Goal: Task Accomplishment & Management: Use online tool/utility

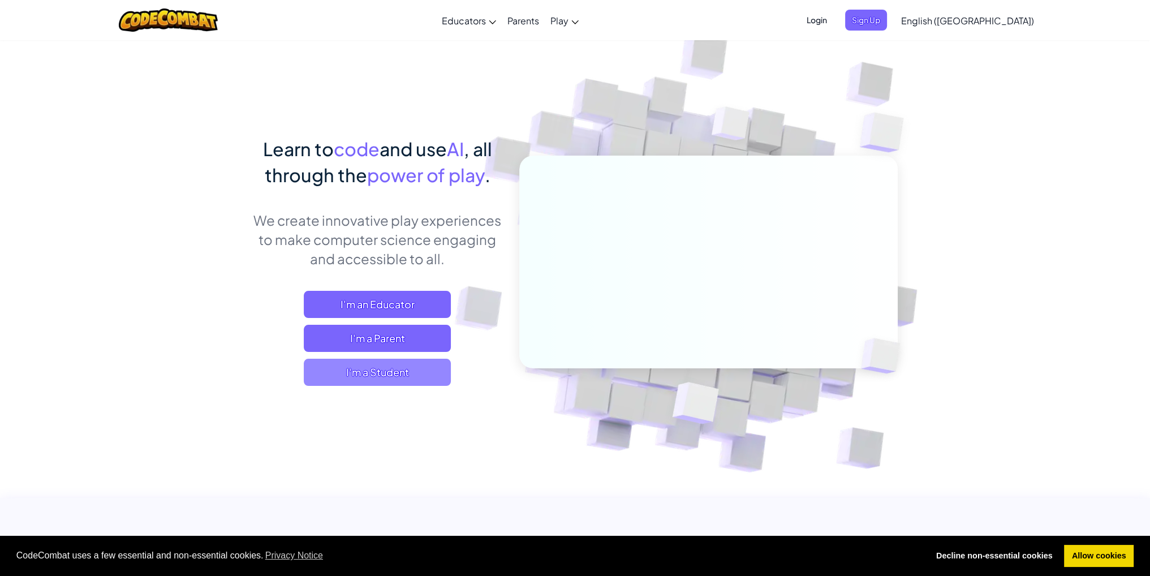
click at [402, 378] on span "I'm a Student" at bounding box center [377, 372] width 147 height 27
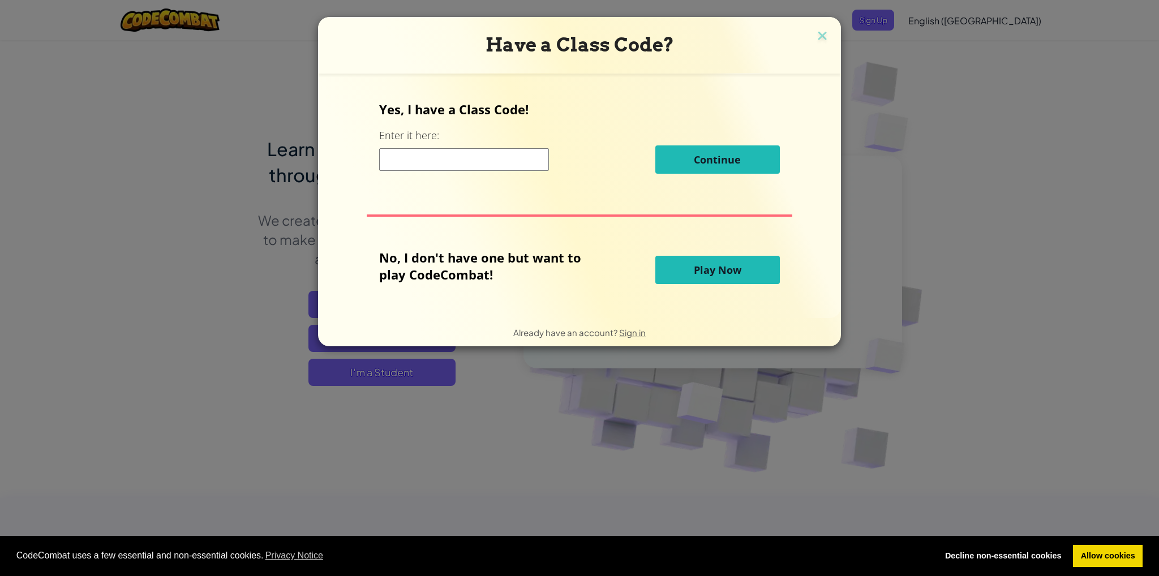
click at [718, 268] on span "Play Now" at bounding box center [718, 270] width 48 height 14
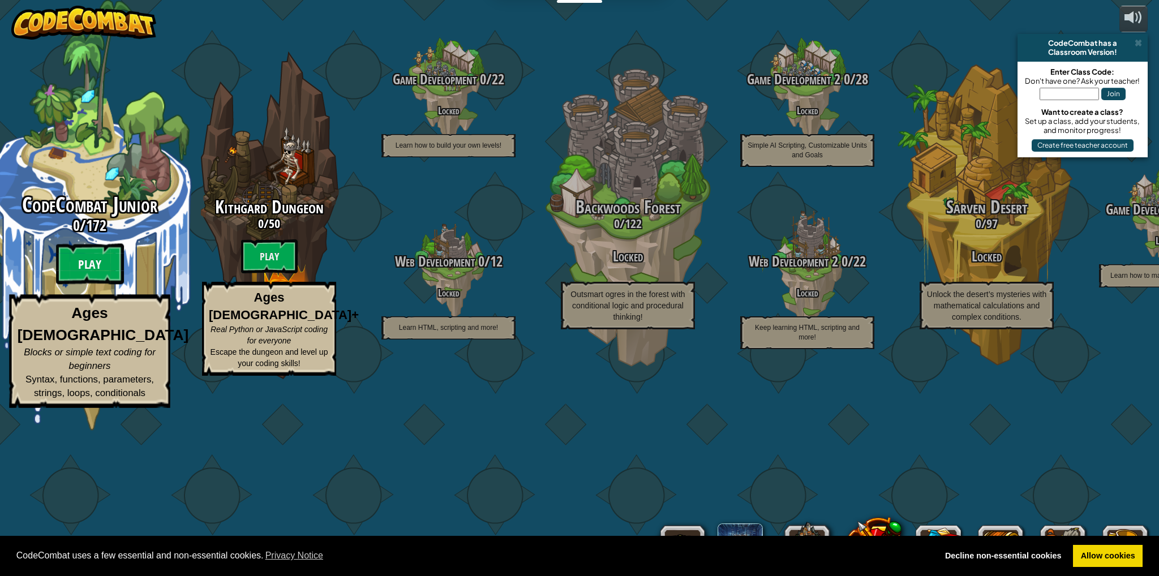
click at [100, 285] on btn "Play" at bounding box center [90, 264] width 68 height 41
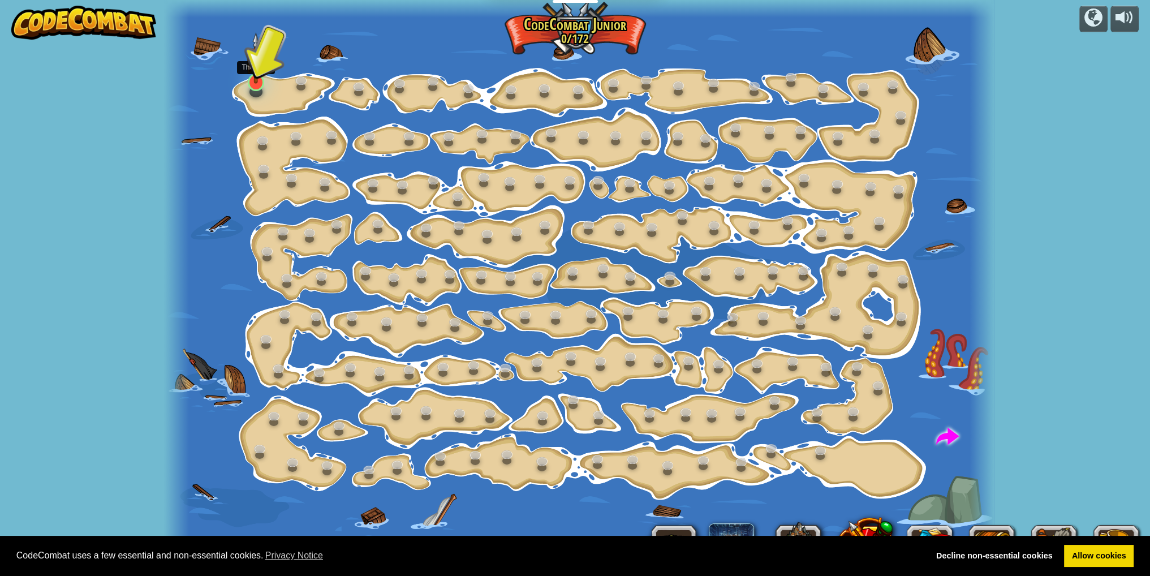
click at [255, 81] on img at bounding box center [256, 57] width 23 height 51
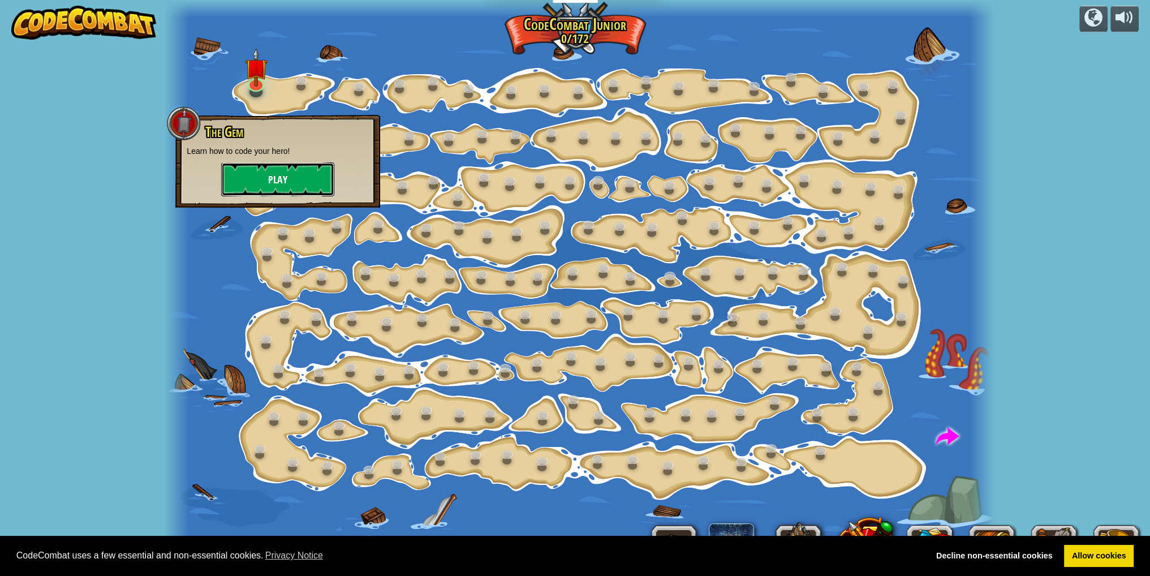
click at [276, 178] on button "Play" at bounding box center [277, 179] width 113 height 34
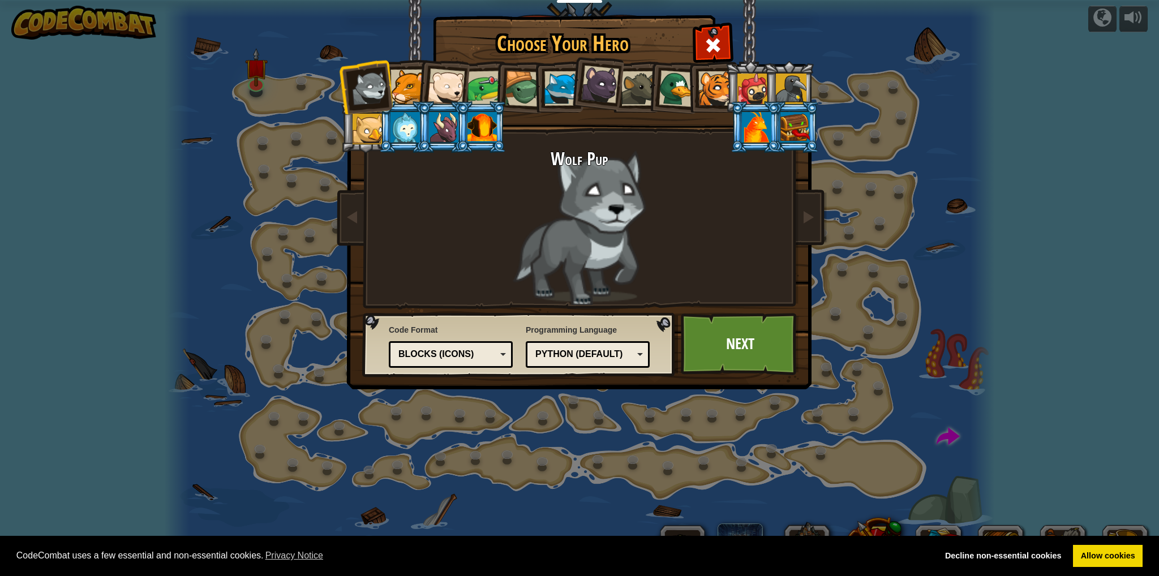
click at [485, 356] on div "Blocks (Icons)" at bounding box center [447, 354] width 98 height 13
click at [620, 354] on div "Python (Default)" at bounding box center [584, 354] width 98 height 13
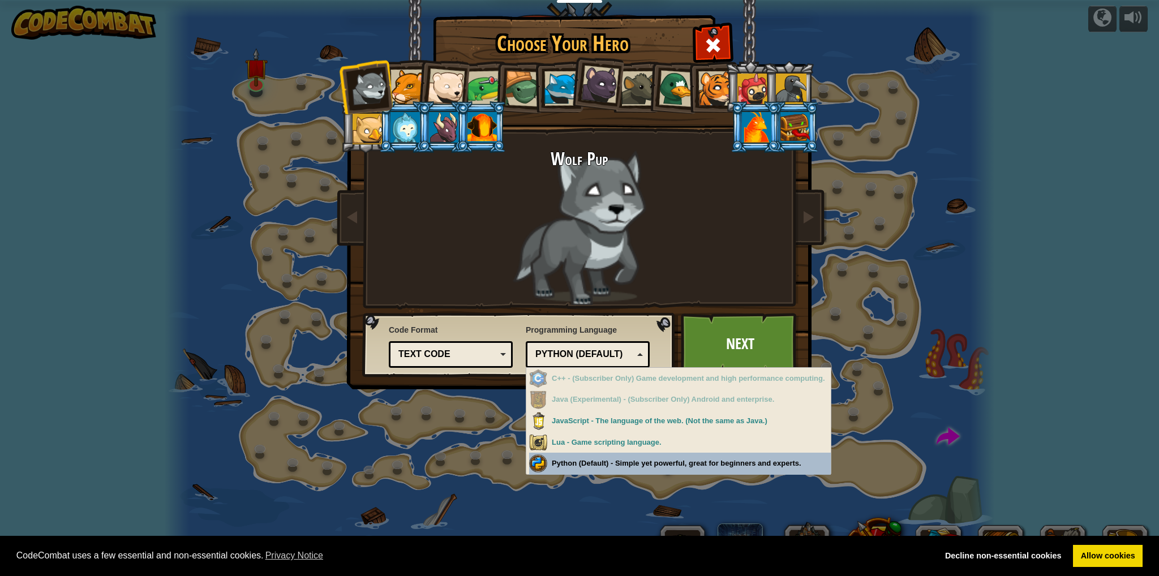
click at [638, 463] on div "Choose Your Hero 0 Wolf Pup Cougar Polar Bear Cub Frog Turtle Blue Fox Panther …" at bounding box center [579, 288] width 1159 height 576
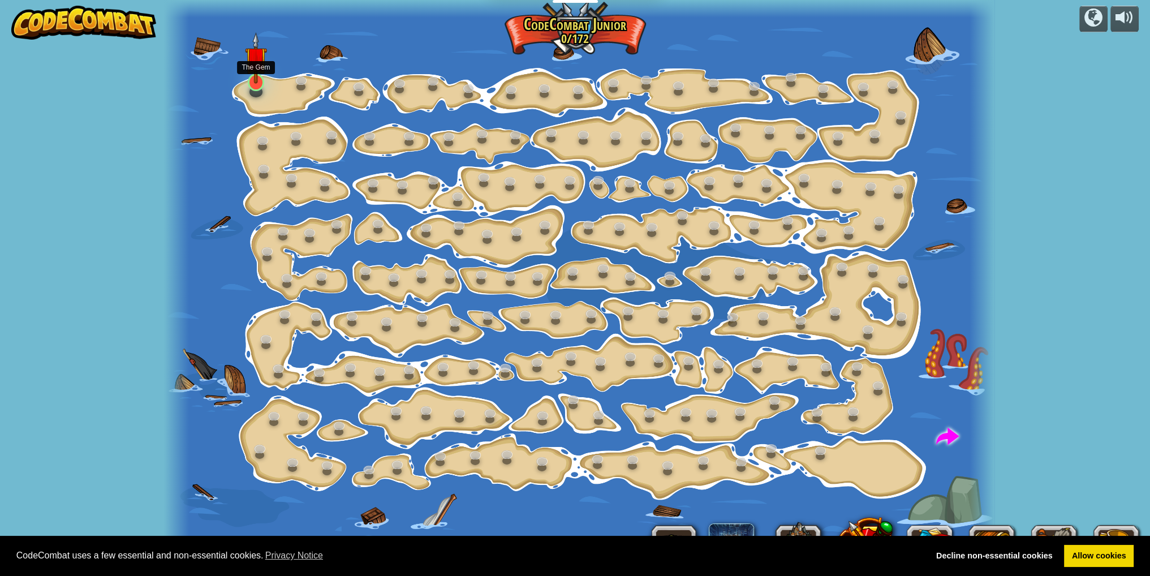
click at [256, 84] on div at bounding box center [256, 83] width 16 height 18
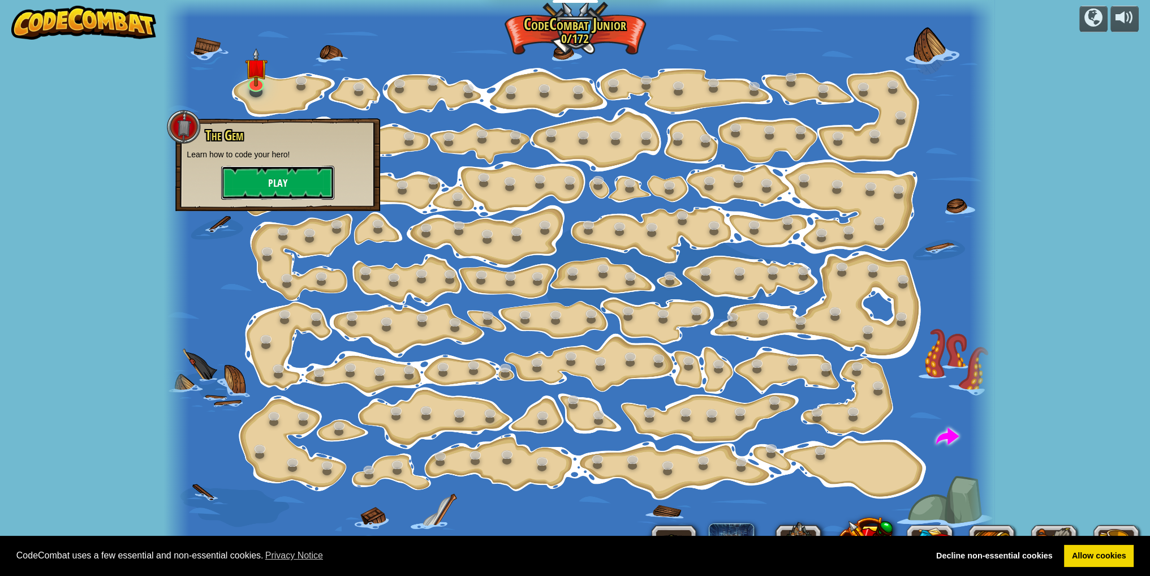
click at [262, 188] on button "Play" at bounding box center [277, 183] width 113 height 34
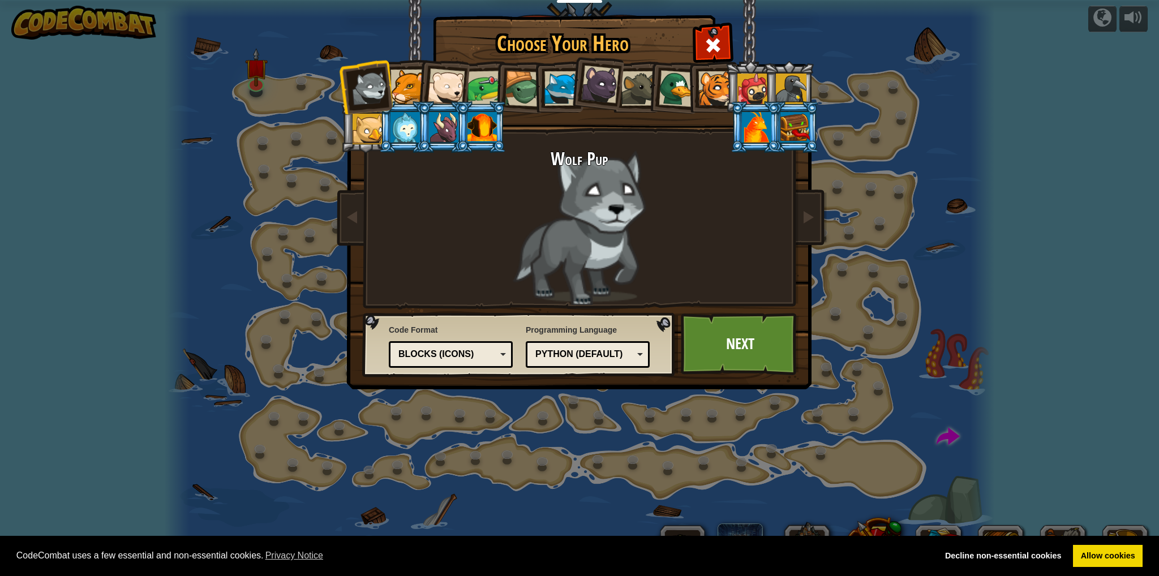
click at [476, 348] on div "Blocks (Icons)" at bounding box center [447, 354] width 98 height 13
click at [740, 343] on link "Next" at bounding box center [740, 344] width 118 height 62
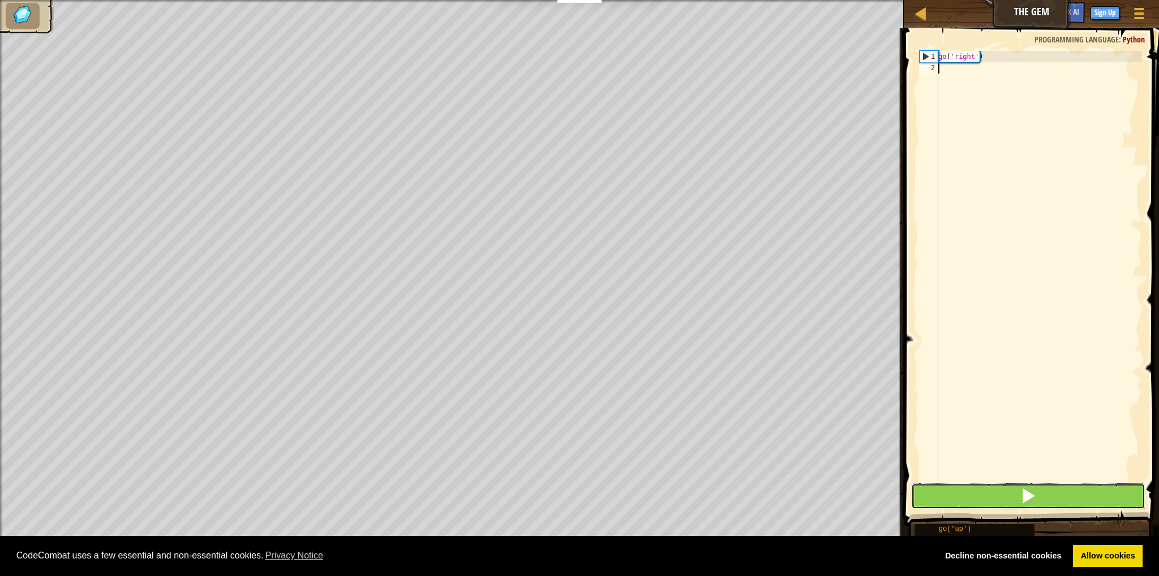
click at [1011, 496] on button at bounding box center [1028, 496] width 234 height 26
type textarea "go('dow"
type textarea "go"
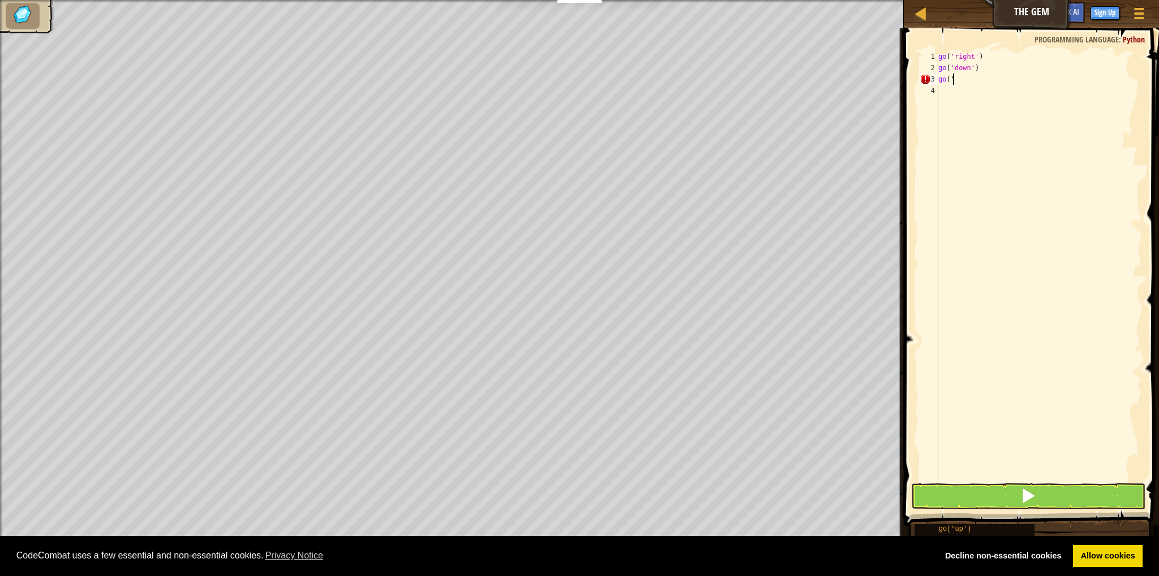
type textarea "go('ri"
click at [1050, 500] on button at bounding box center [1028, 496] width 234 height 26
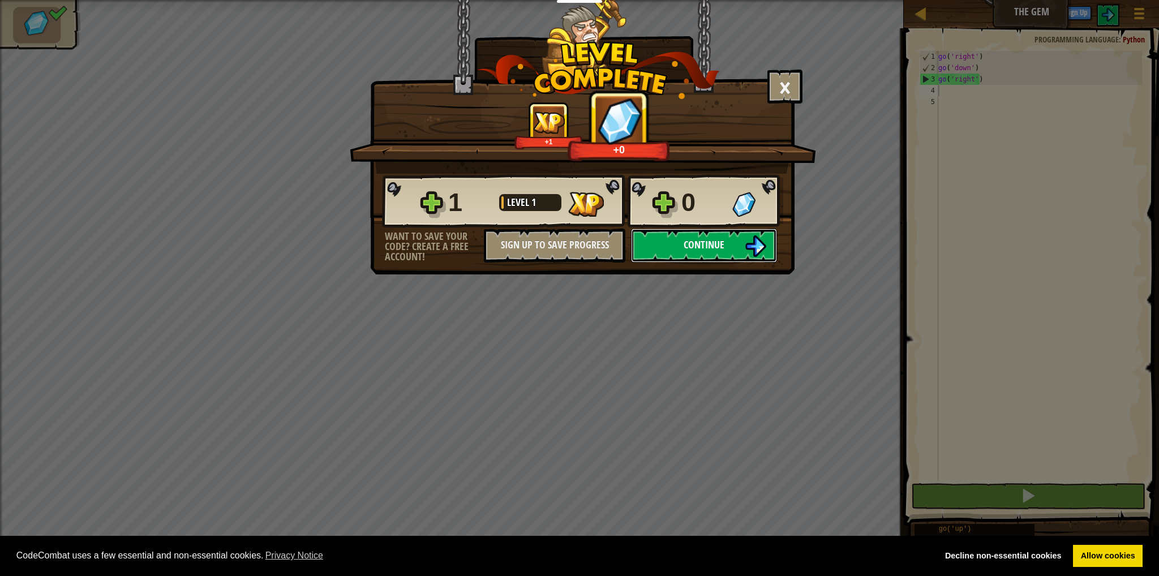
click at [716, 245] on span "Continue" at bounding box center [703, 245] width 41 height 14
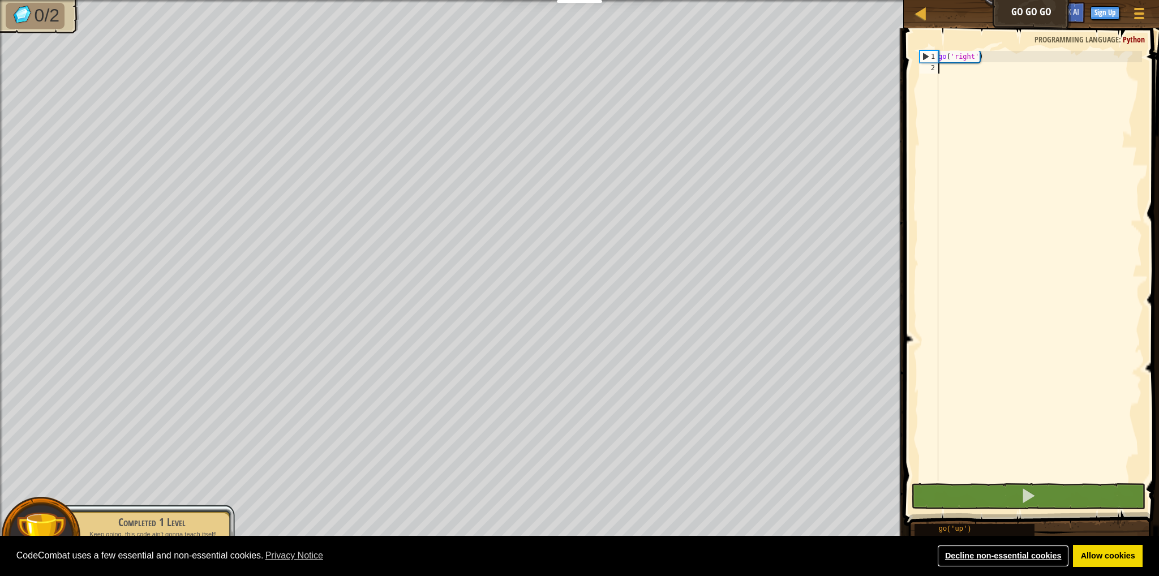
click at [961, 555] on link "Decline non-essential cookies" at bounding box center [1003, 556] width 132 height 23
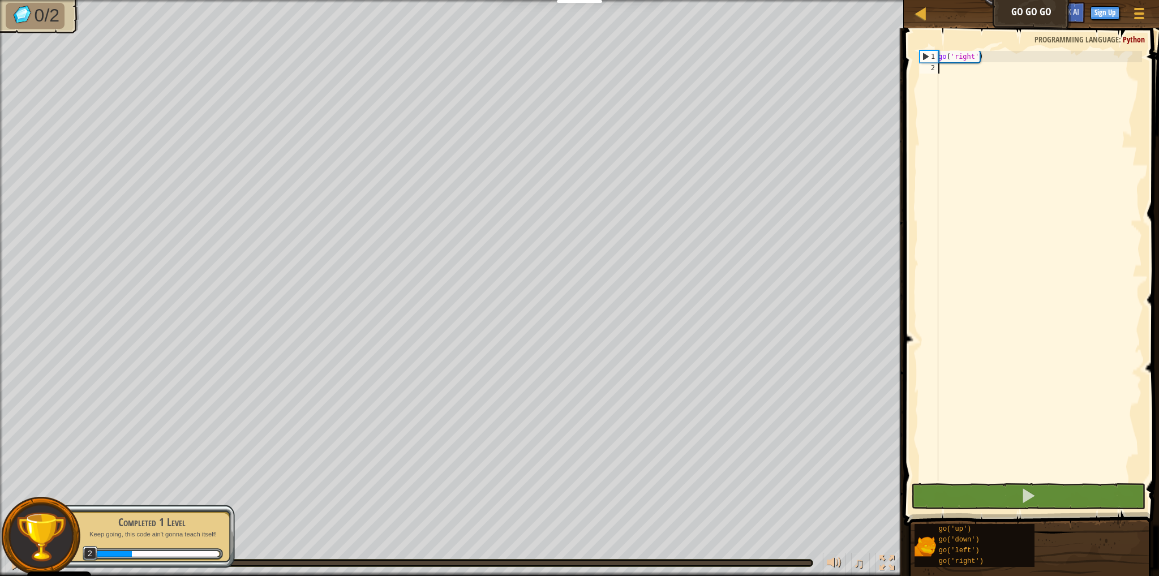
click at [988, 80] on div "go ( 'right' )" at bounding box center [1039, 277] width 206 height 453
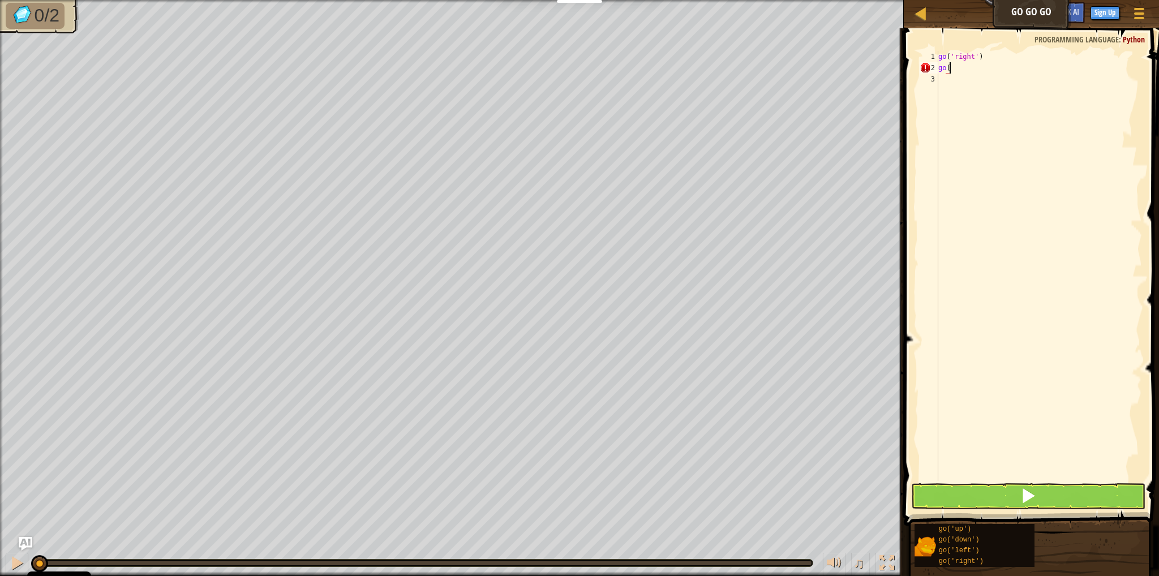
type textarea "go(u"
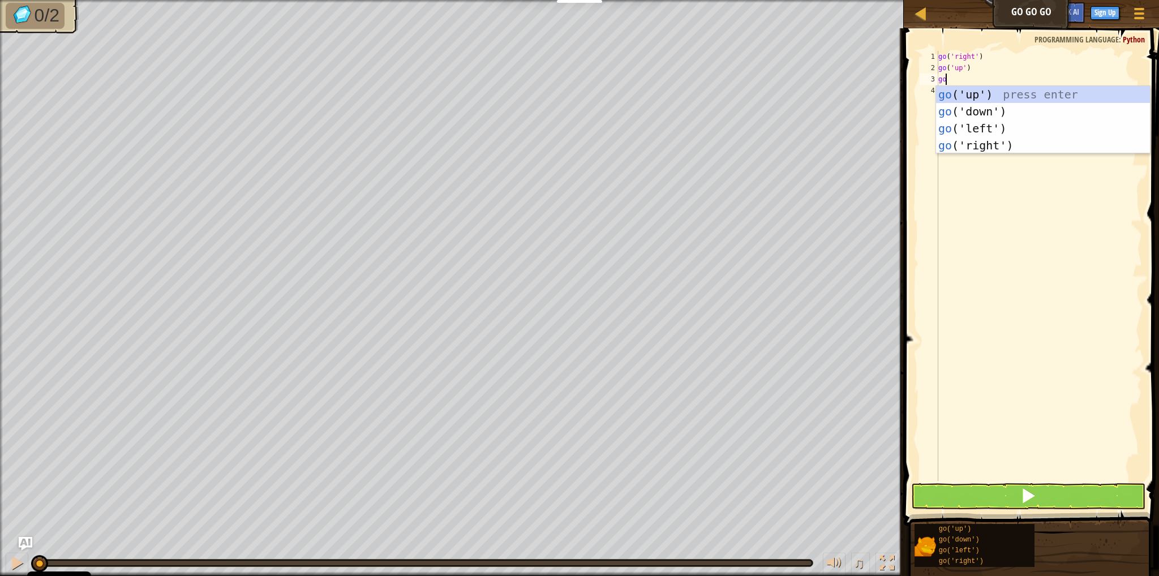
type textarea "gori"
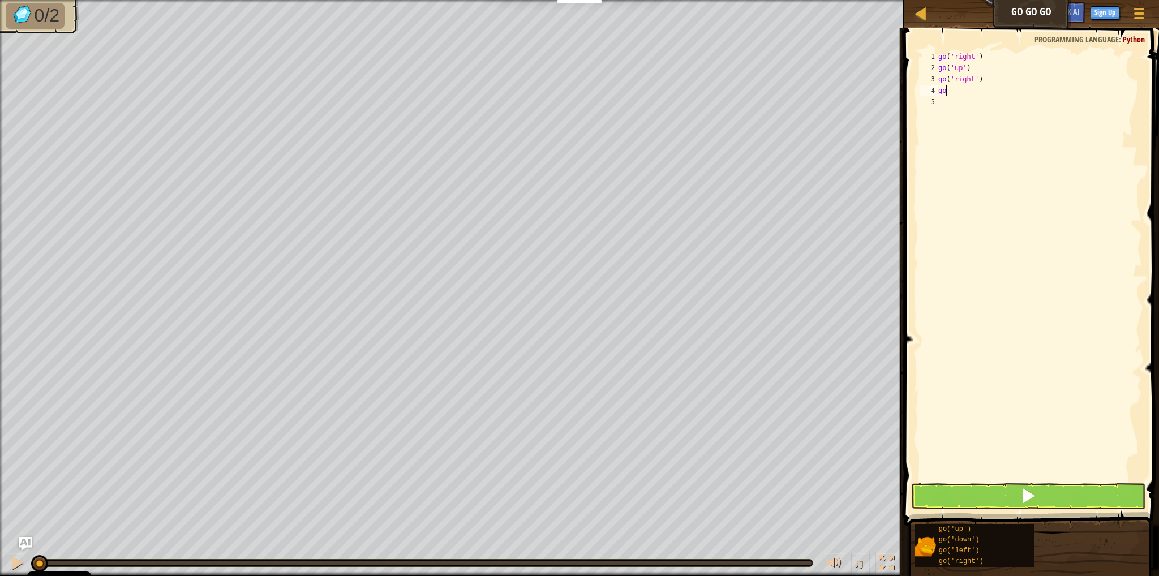
type textarea "gori"
click at [991, 494] on button at bounding box center [1028, 496] width 234 height 26
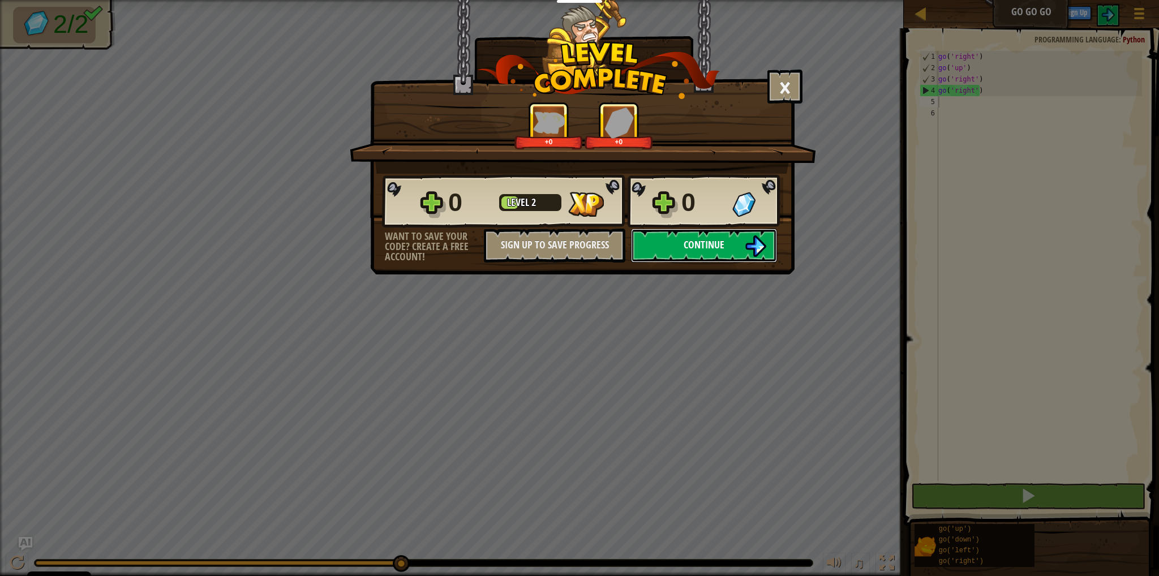
click at [735, 246] on button "Continue" at bounding box center [704, 246] width 146 height 34
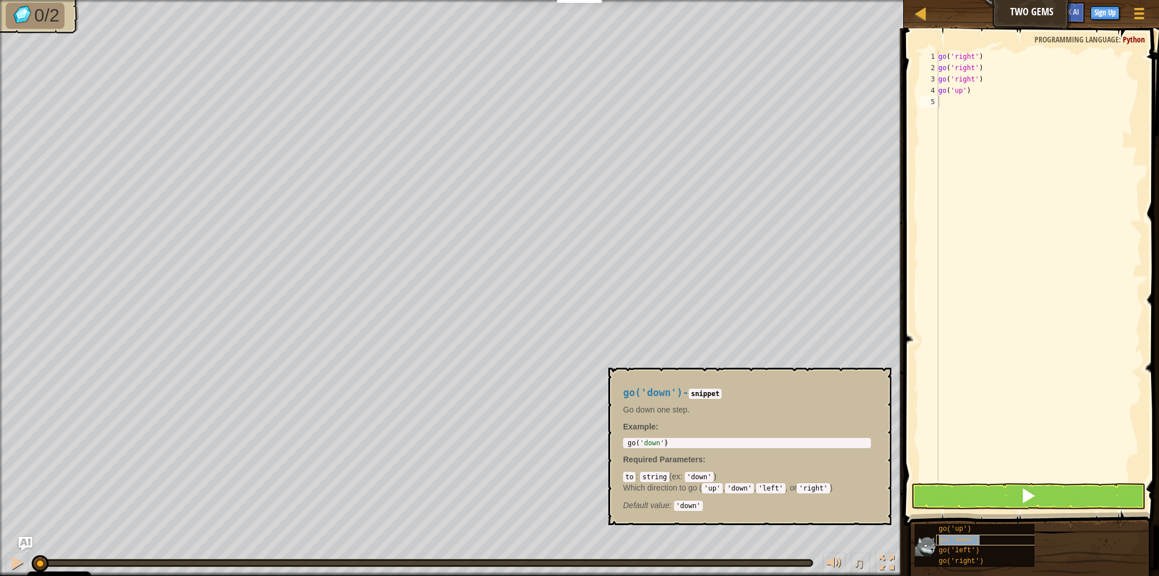
type textarea "go('down')"
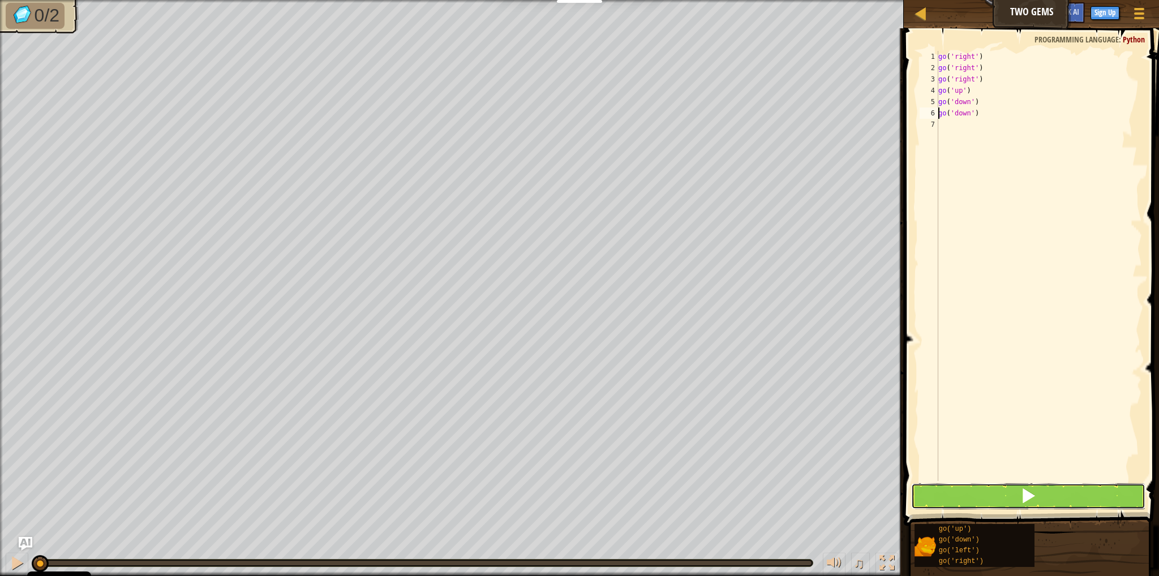
click at [1039, 498] on button at bounding box center [1028, 496] width 234 height 26
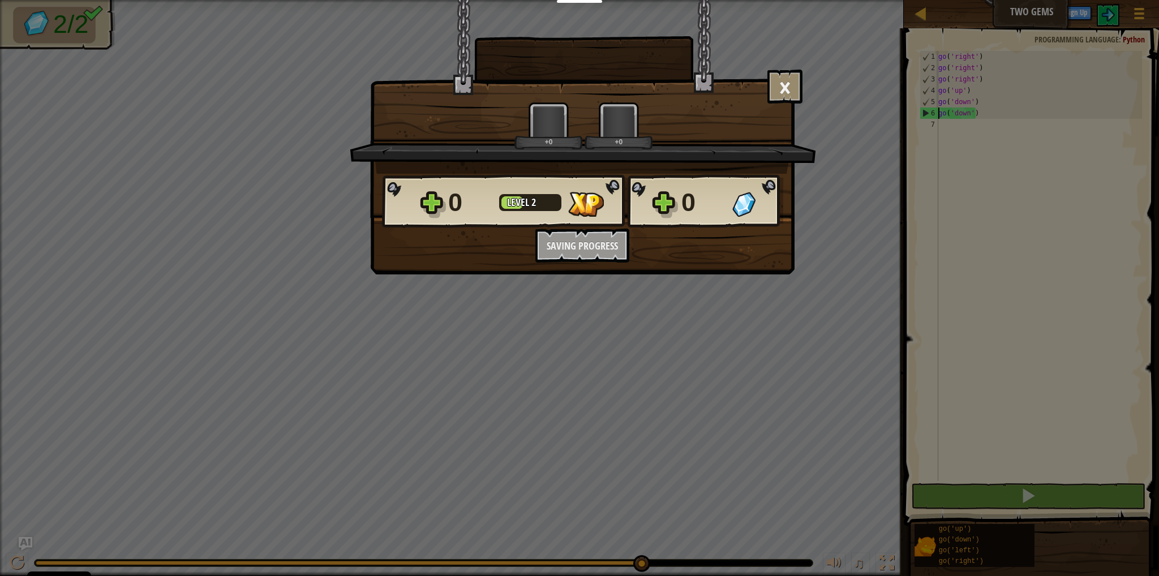
scroll to position [5, 0]
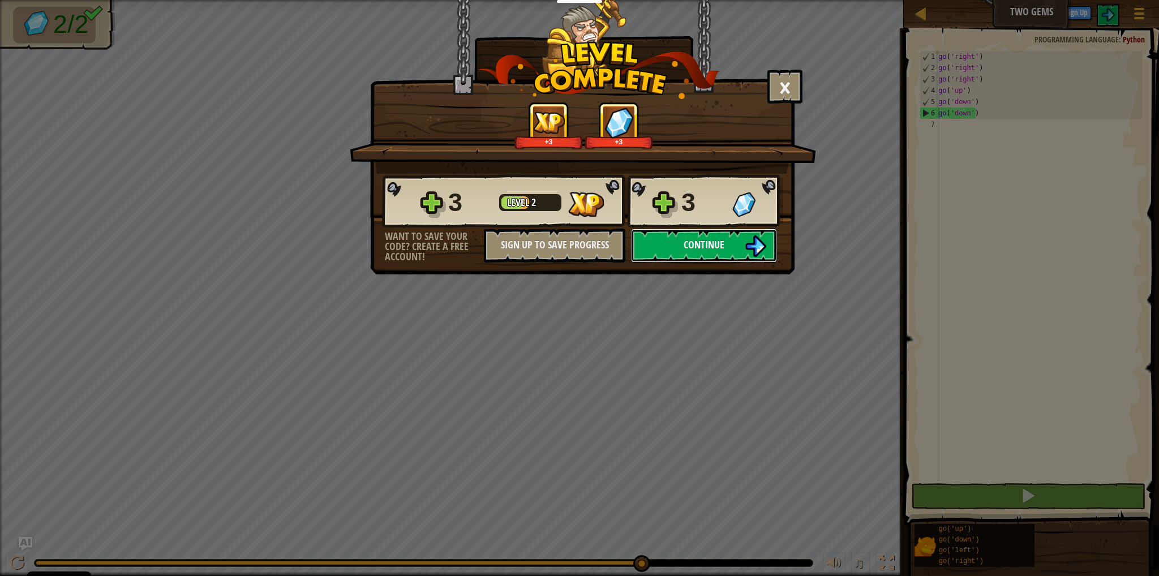
click at [708, 251] on span "Continue" at bounding box center [703, 245] width 41 height 14
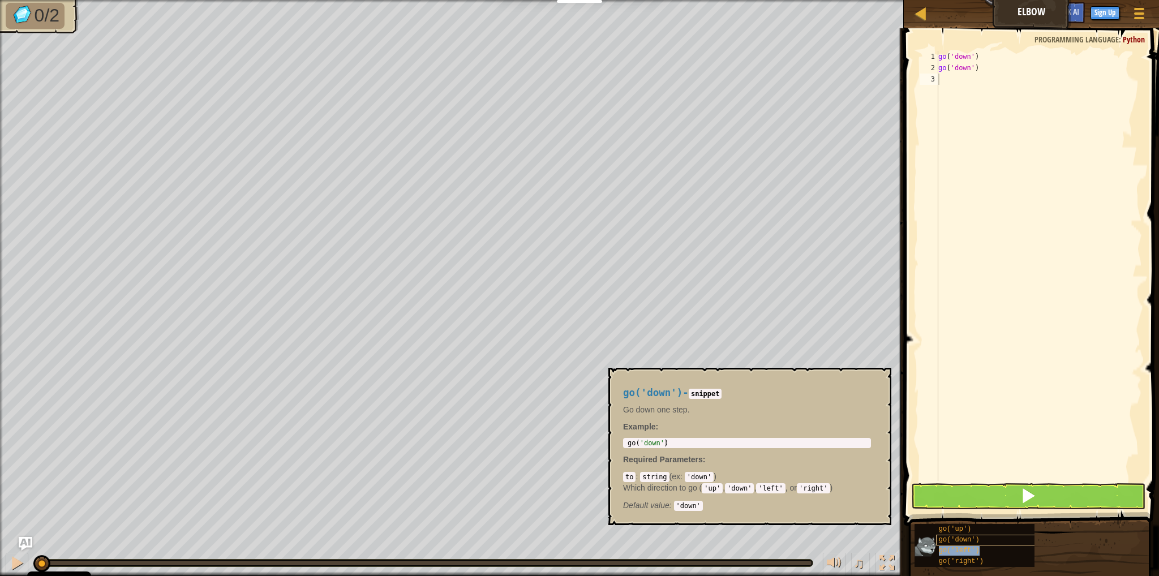
type textarea "go('left')"
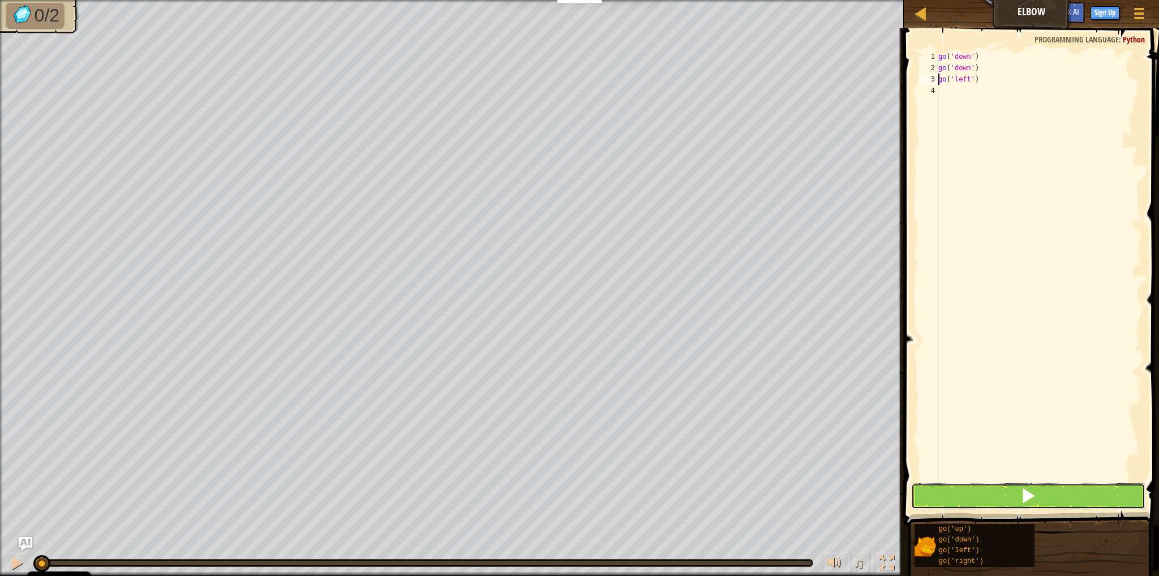
click at [1065, 499] on button at bounding box center [1028, 496] width 234 height 26
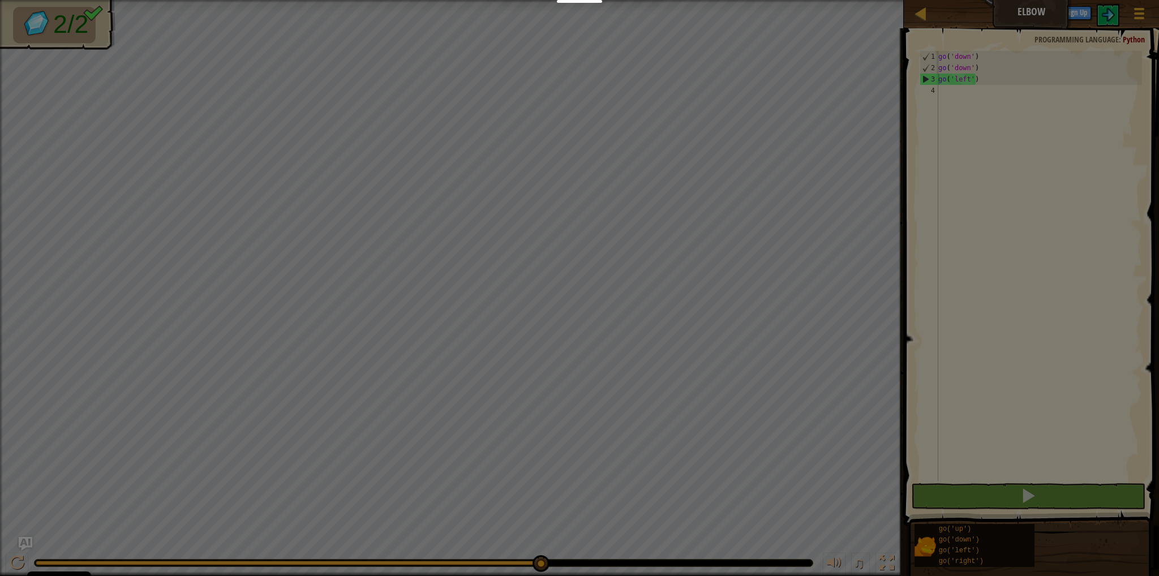
scroll to position [5, 0]
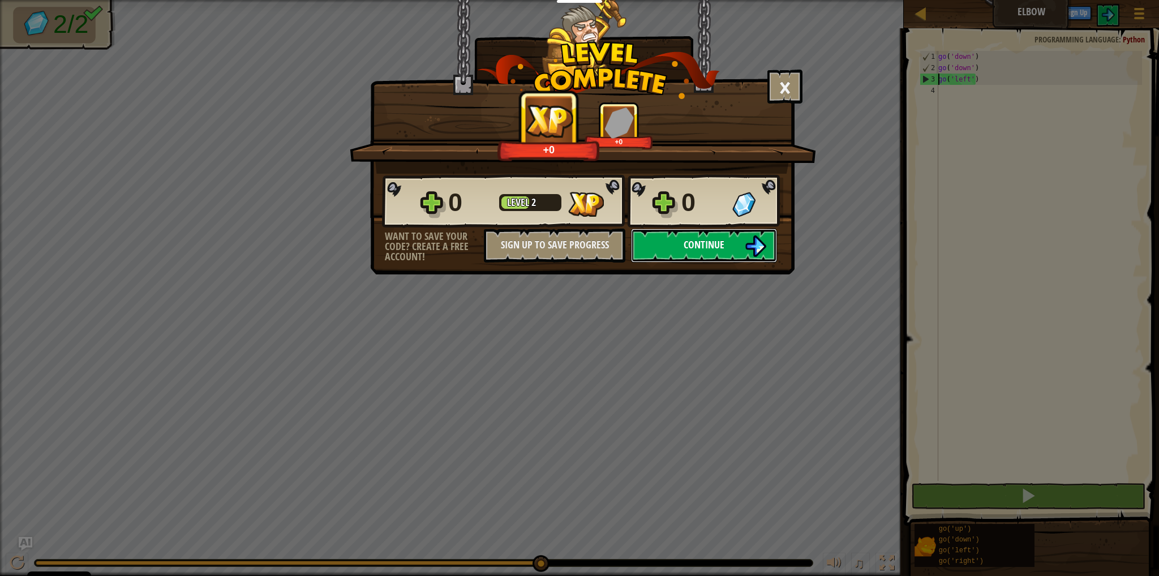
click at [710, 246] on span "Continue" at bounding box center [703, 245] width 41 height 14
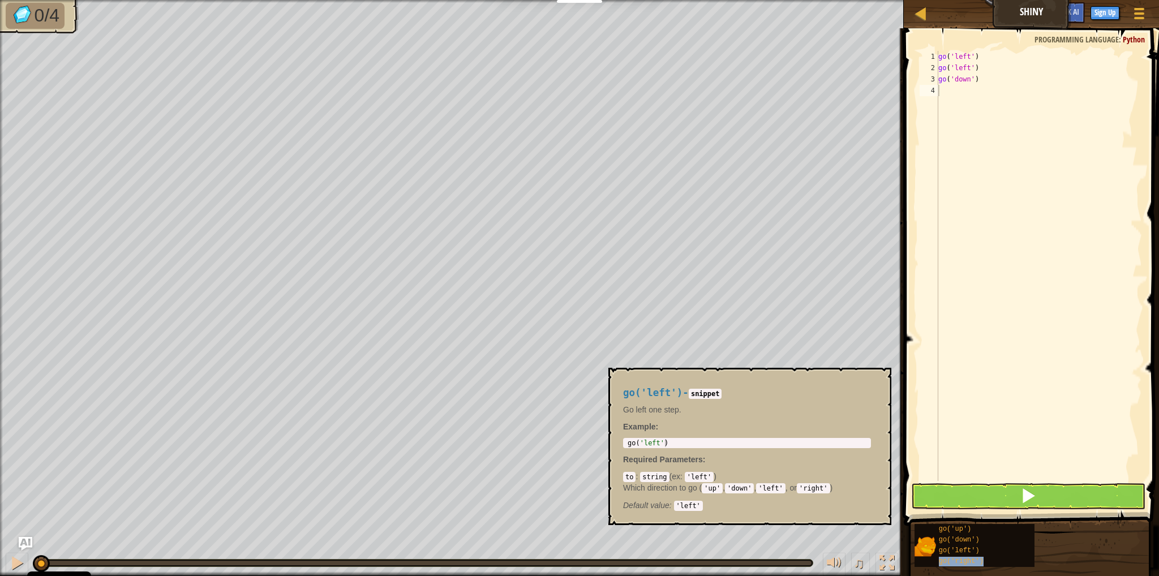
type textarea "go('right')"
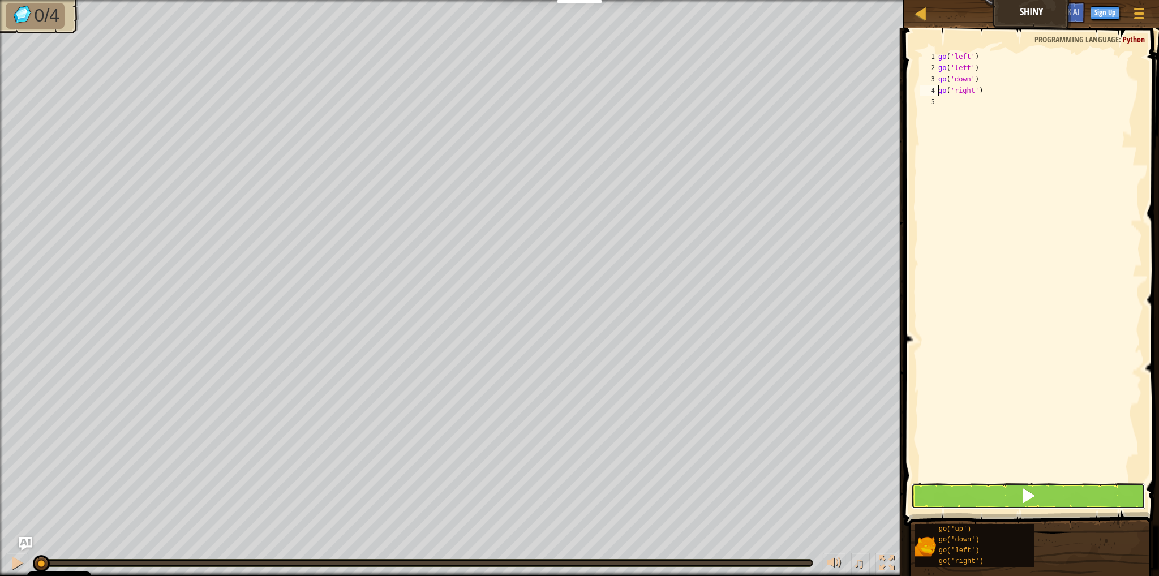
click at [1037, 489] on button at bounding box center [1028, 496] width 234 height 26
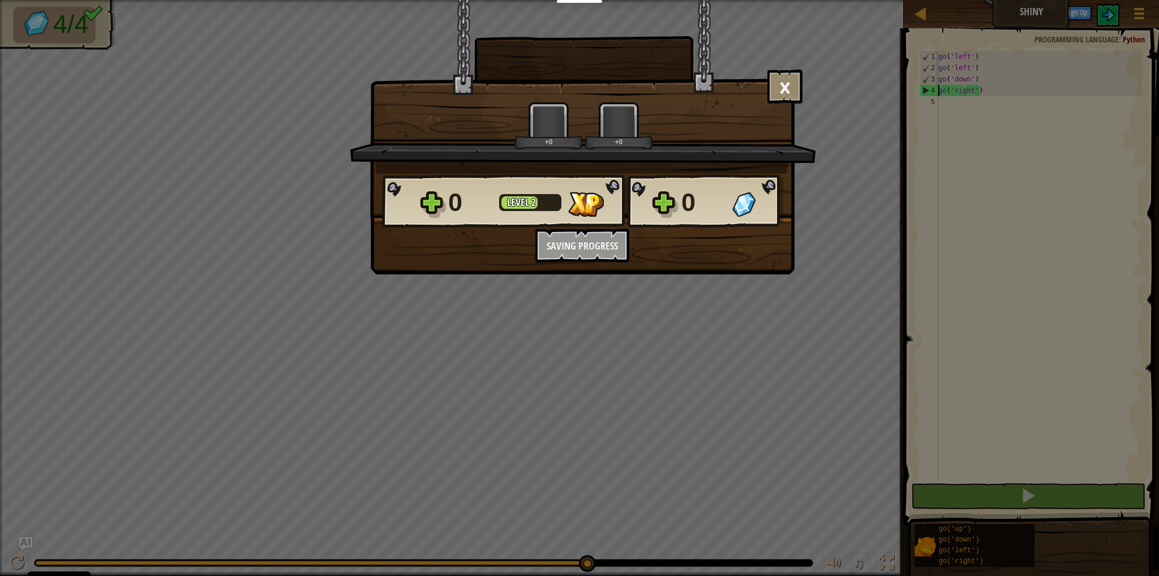
scroll to position [5, 0]
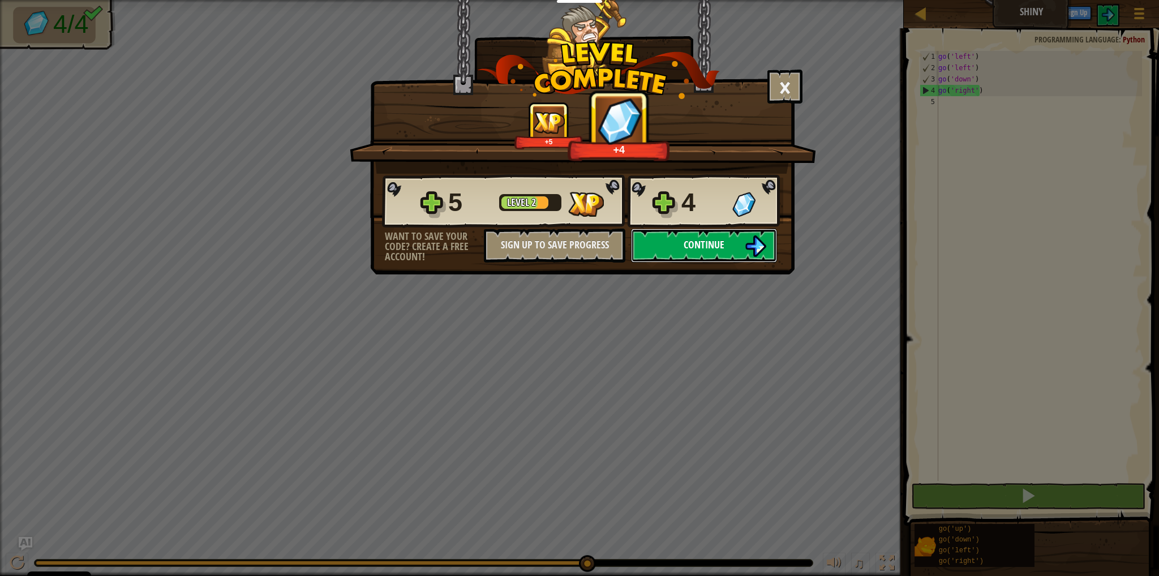
click at [726, 249] on button "Continue" at bounding box center [704, 246] width 146 height 34
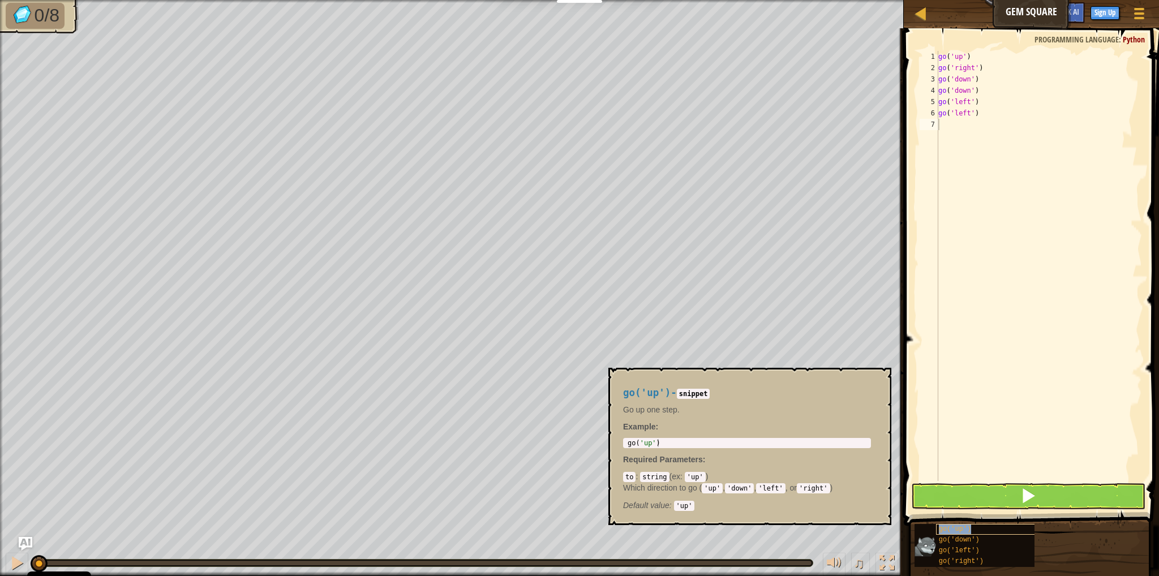
type textarea "go('up')"
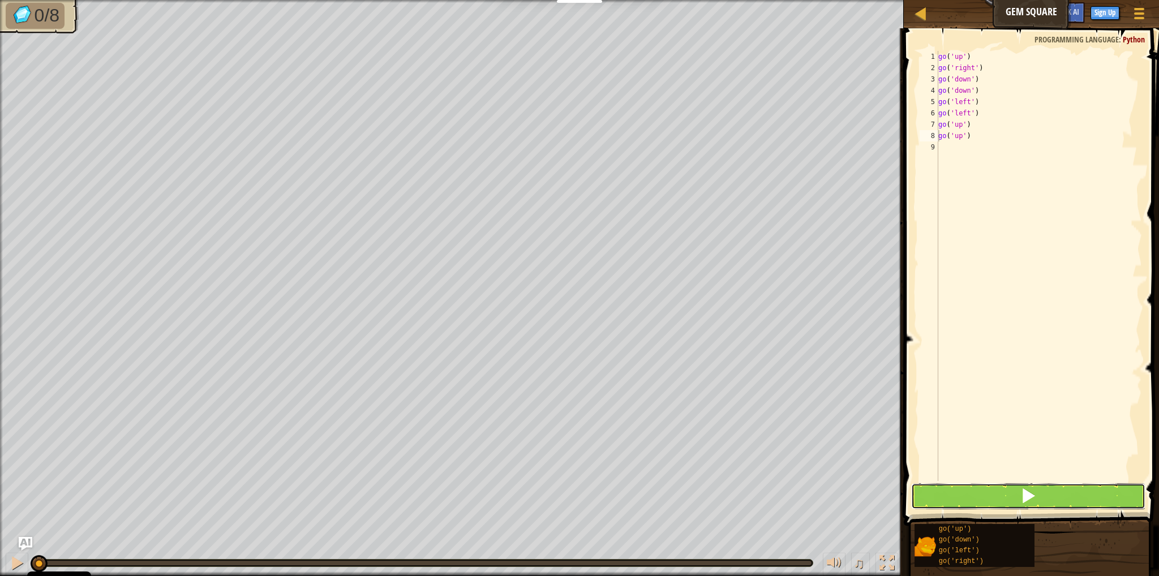
click at [1025, 492] on span at bounding box center [1028, 496] width 16 height 16
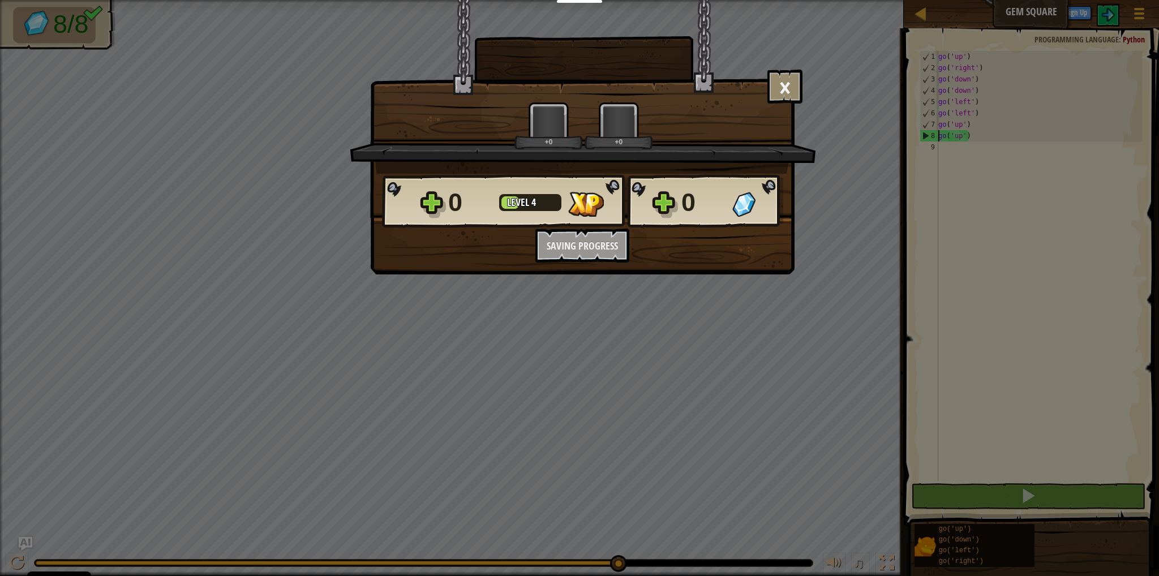
scroll to position [5, 0]
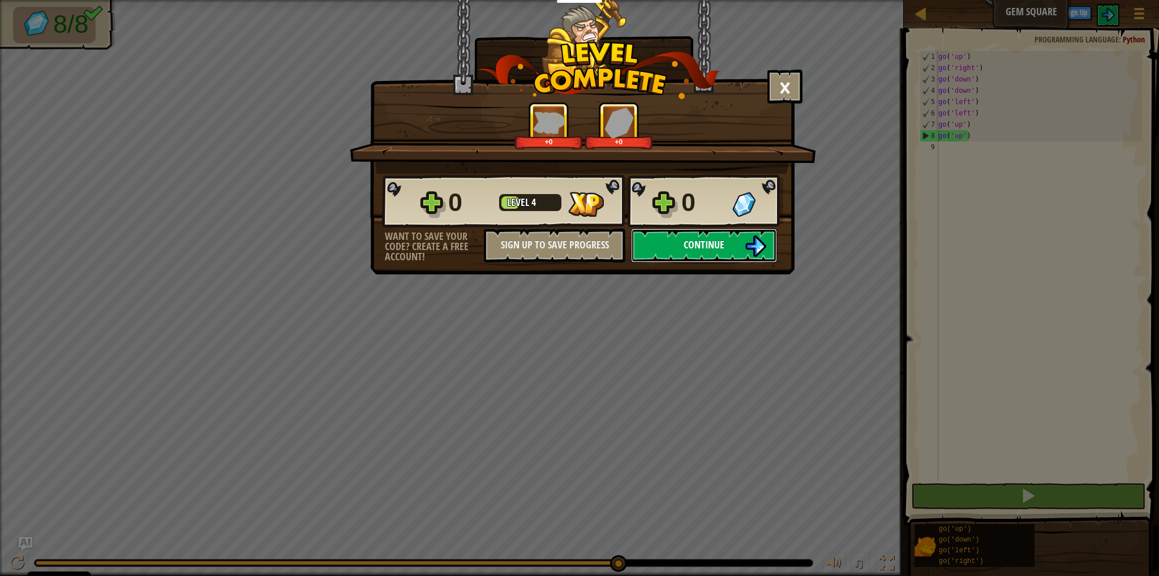
click at [729, 241] on button "Continue" at bounding box center [704, 246] width 146 height 34
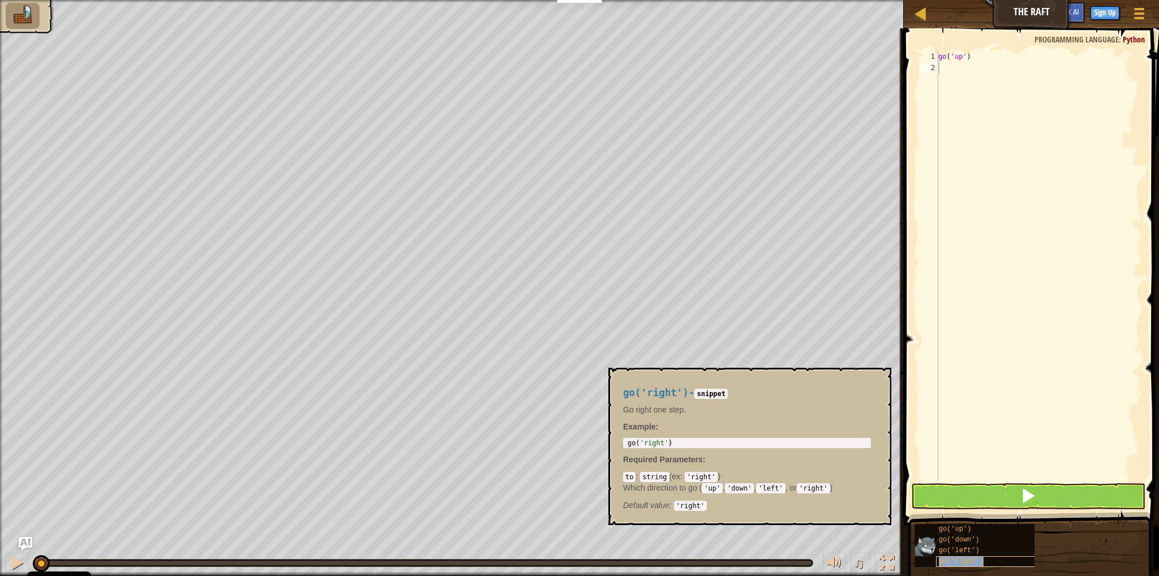
type textarea "go('right')"
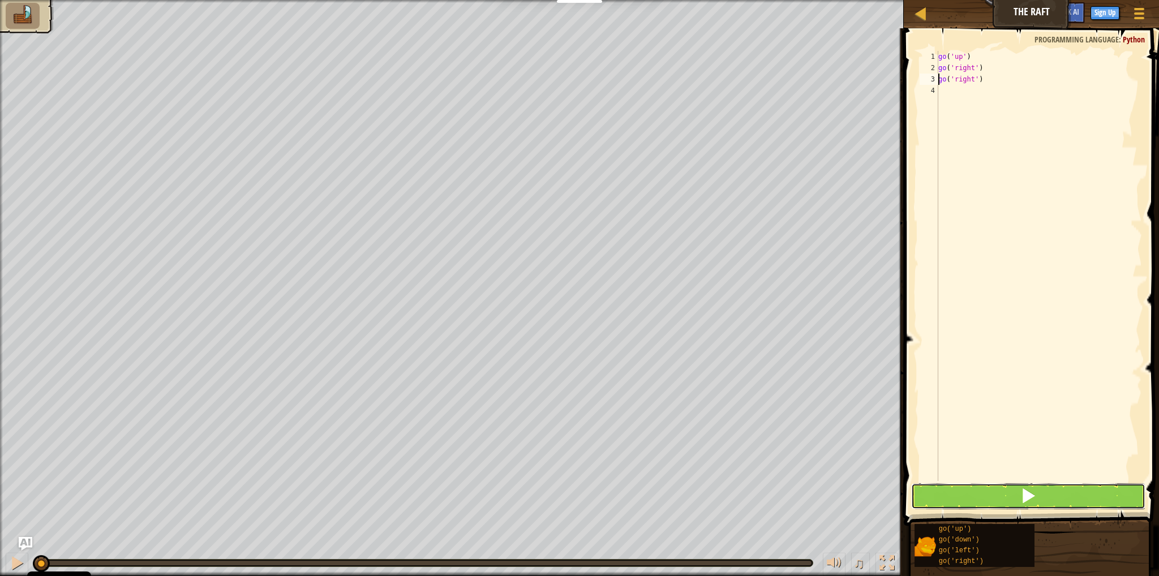
click at [1027, 493] on span at bounding box center [1028, 496] width 16 height 16
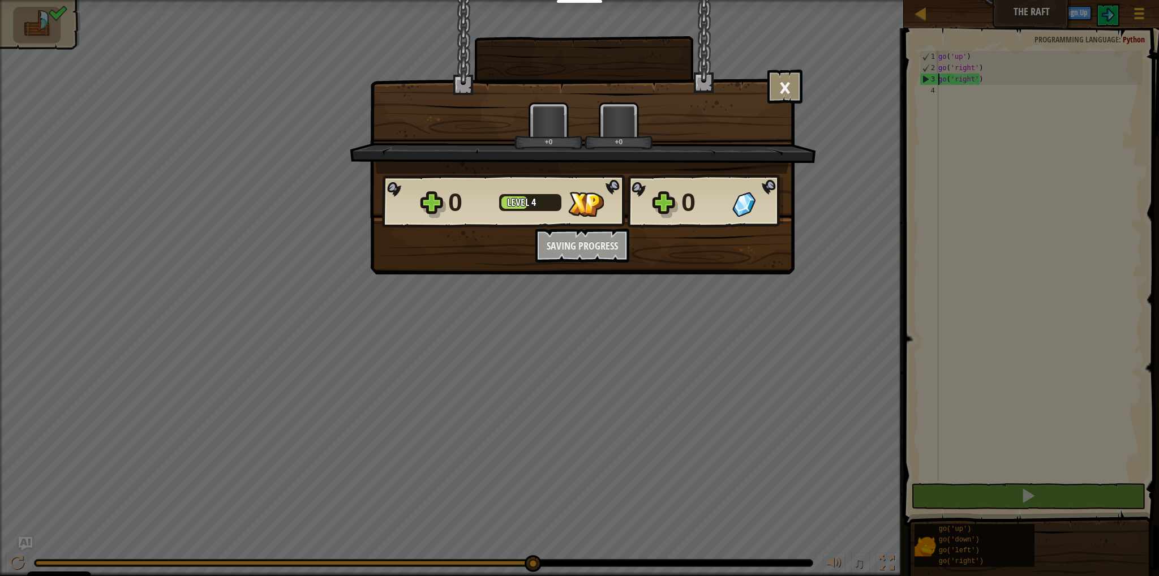
scroll to position [5, 0]
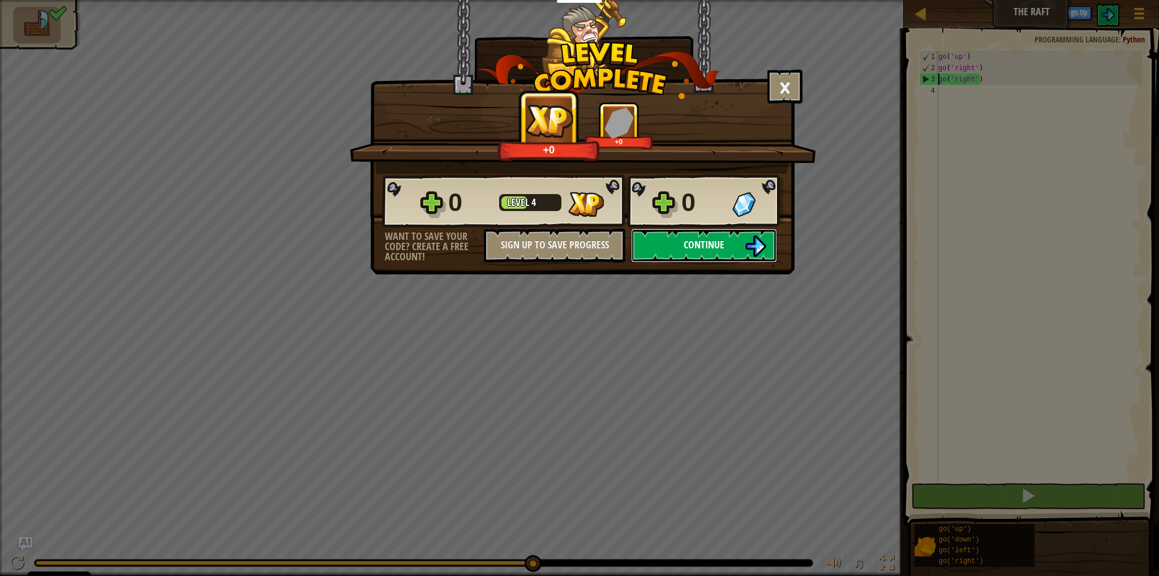
click at [701, 251] on button "Continue" at bounding box center [704, 246] width 146 height 34
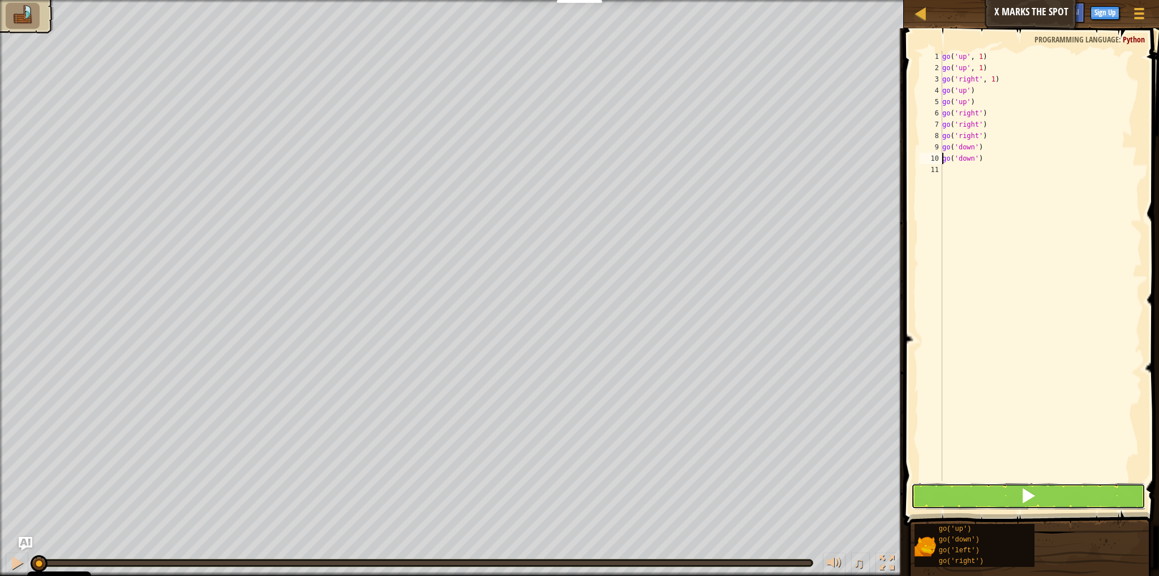
click at [1030, 500] on span at bounding box center [1028, 496] width 16 height 16
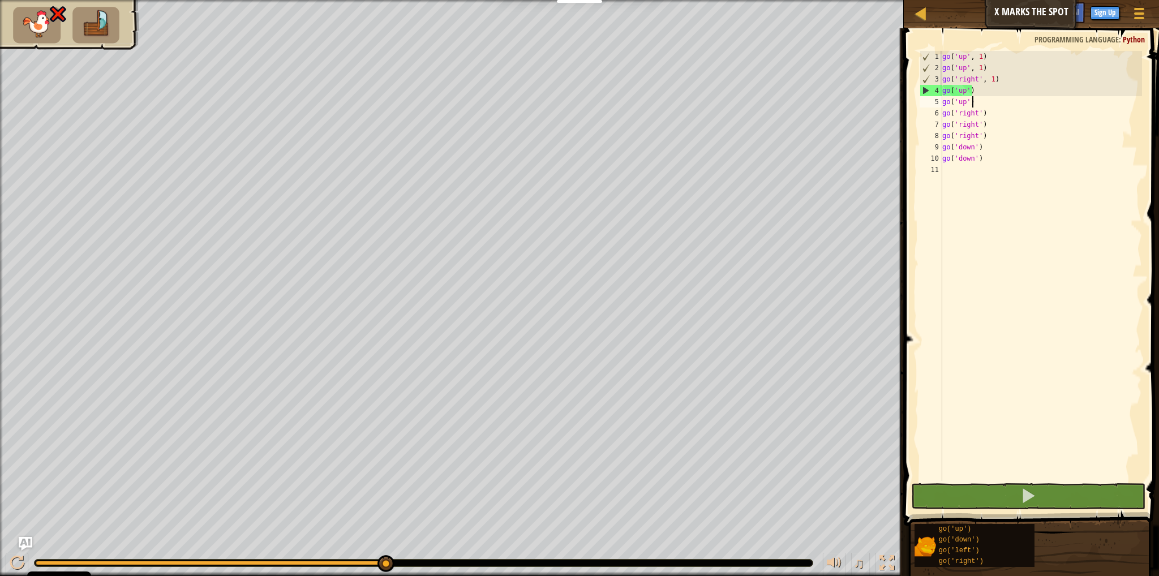
click at [998, 102] on div "go ( 'up' , 1 ) go ( 'up' , 1 ) go ( 'right' , 1 ) go ( 'up' ) go ( 'up' ) go (…" at bounding box center [1041, 277] width 202 height 453
click at [998, 100] on div "go ( 'up' , 1 ) go ( 'up' , 1 ) go ( 'right' , 1 ) go ( 'up' ) go ( 'up' ) go (…" at bounding box center [1041, 277] width 202 height 453
drag, startPoint x: 981, startPoint y: 99, endPoint x: 941, endPoint y: 89, distance: 41.3
click at [941, 89] on div "go('up') 1 2 3 4 5 6 7 8 9 10 11 go ( 'up' , 1 ) go ( 'up' , 1 ) go ( 'right' ,…" at bounding box center [1029, 266] width 225 height 430
type textarea "go('up') go('up')"
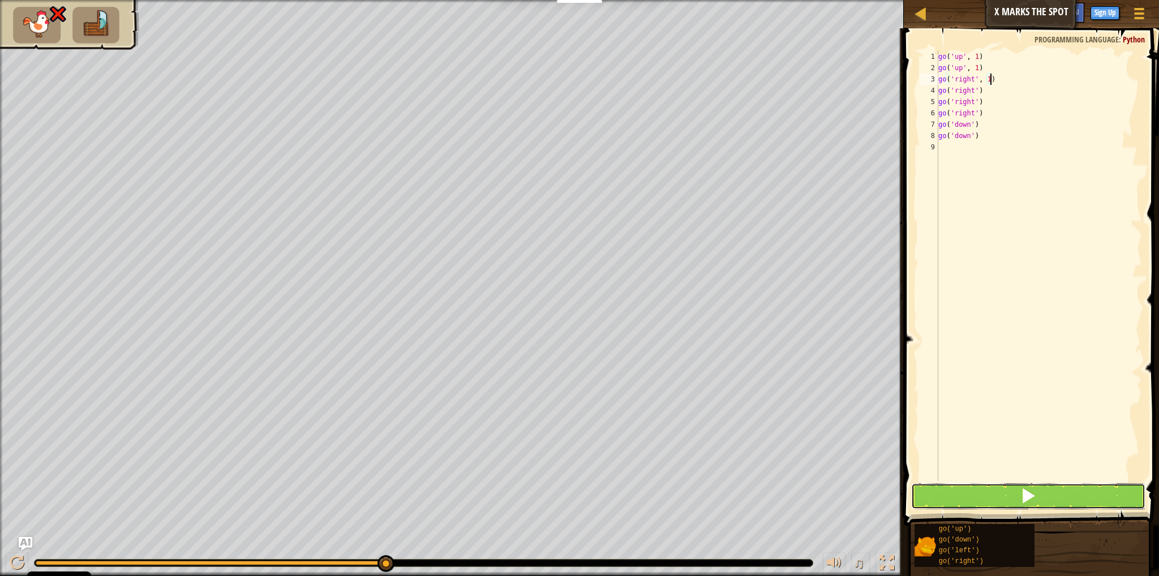
click at [1045, 496] on button at bounding box center [1028, 496] width 234 height 26
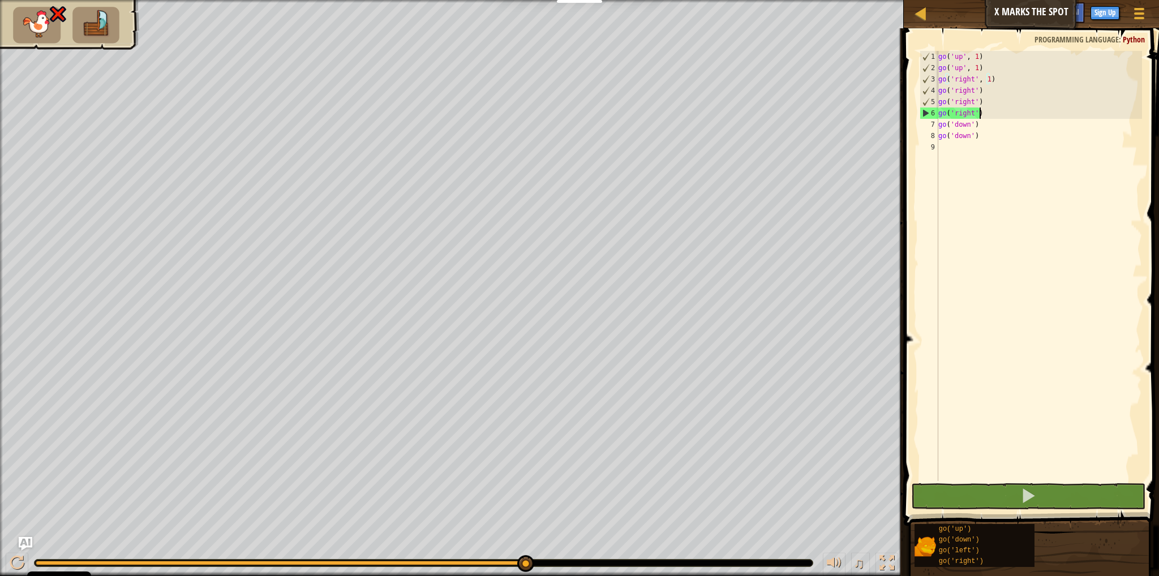
click at [1001, 114] on div "go ( 'up' , 1 ) go ( 'up' , 1 ) go ( 'right' , 1 ) go ( 'right' ) go ( 'right' …" at bounding box center [1039, 277] width 206 height 453
type textarea "go('right')"
drag, startPoint x: 997, startPoint y: 113, endPoint x: 924, endPoint y: 115, distance: 72.5
click at [924, 115] on div "go('right') 1 2 3 4 5 6 7 8 9 go ( 'up' , 1 ) go ( 'up' , 1 ) go ( 'right' , 1 …" at bounding box center [1029, 266] width 225 height 430
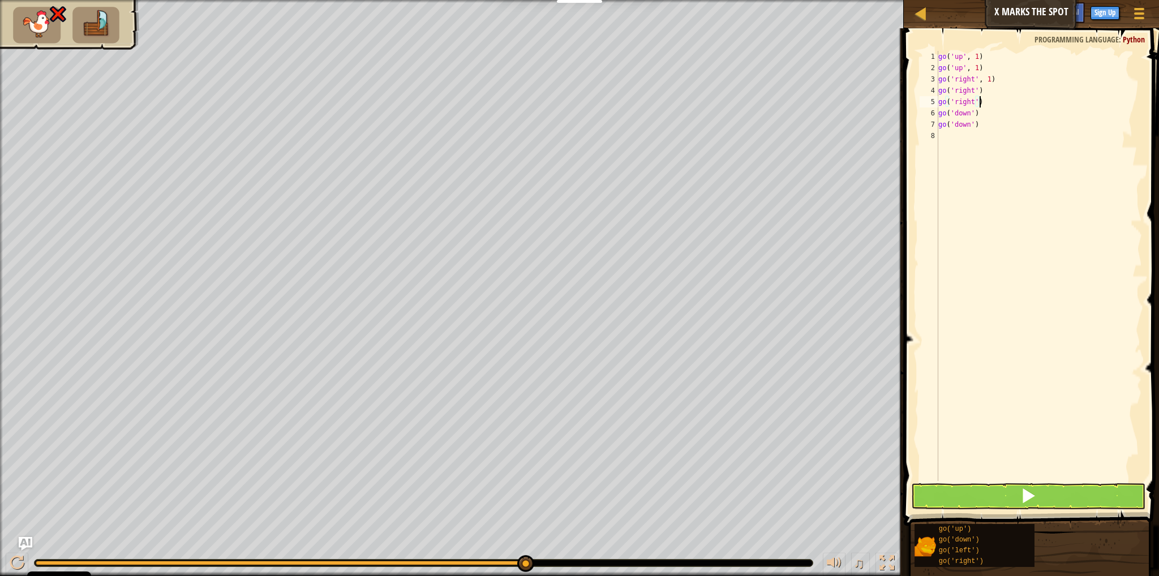
click at [975, 91] on div "go ( 'up' , 1 ) go ( 'up' , 1 ) go ( 'right' , 1 ) go ( 'right' ) go ( 'right' …" at bounding box center [1039, 277] width 206 height 453
drag, startPoint x: 989, startPoint y: 104, endPoint x: 938, endPoint y: 102, distance: 51.0
click at [938, 102] on div "go ( 'up' , 1 ) go ( 'up' , 1 ) go ( 'right' , 1 ) go ( 'right' , 2 ) go ( 'rig…" at bounding box center [1039, 277] width 206 height 453
type textarea "go('right')"
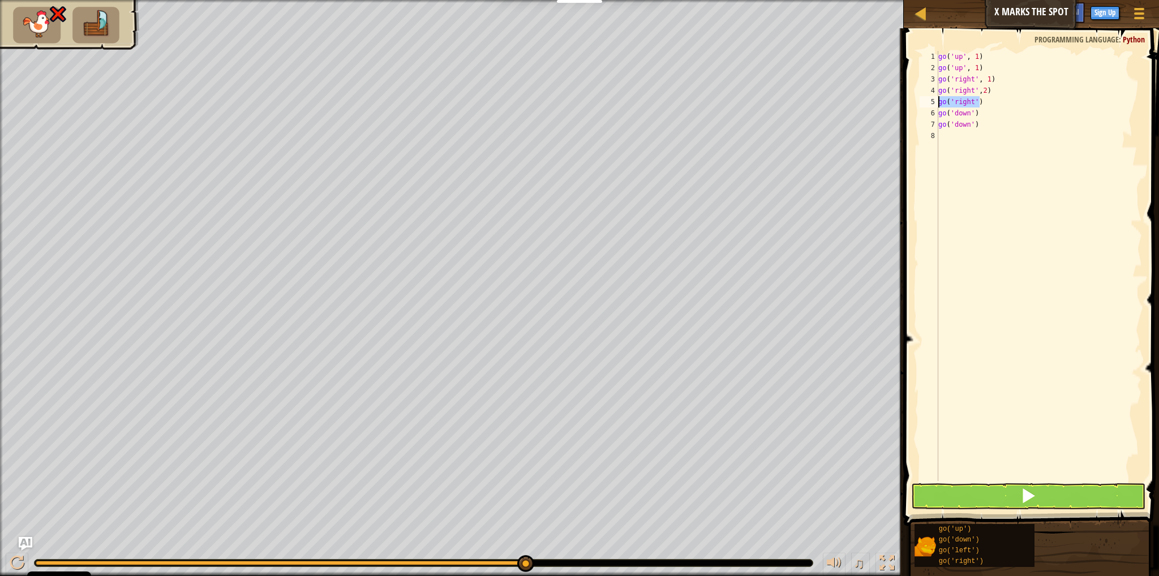
scroll to position [5, 0]
click at [1031, 502] on span at bounding box center [1028, 496] width 16 height 16
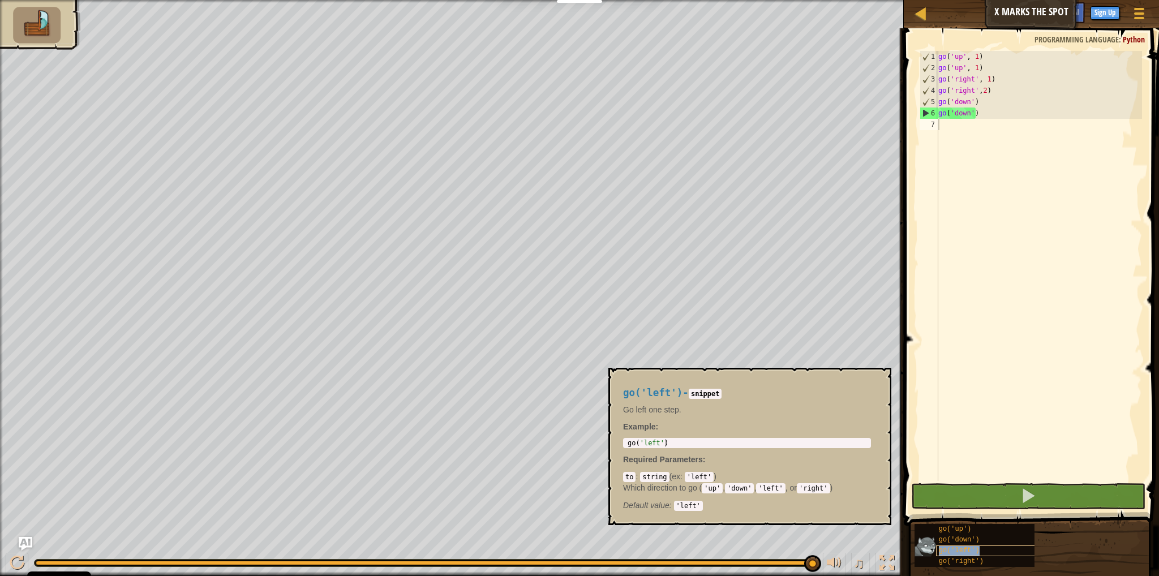
type textarea "go('left')"
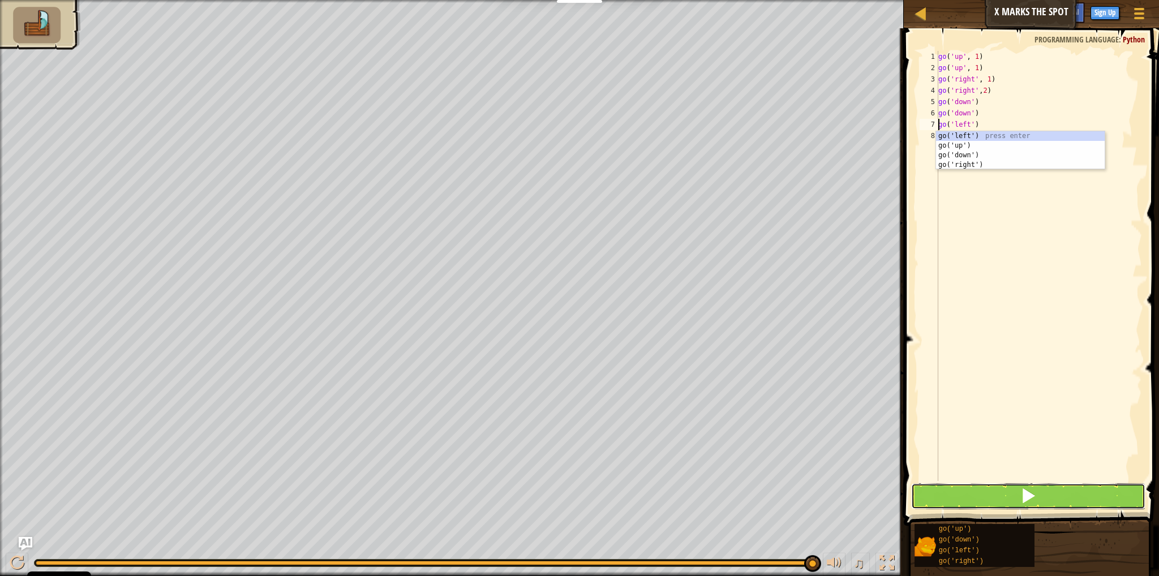
click at [1023, 496] on span at bounding box center [1028, 496] width 16 height 16
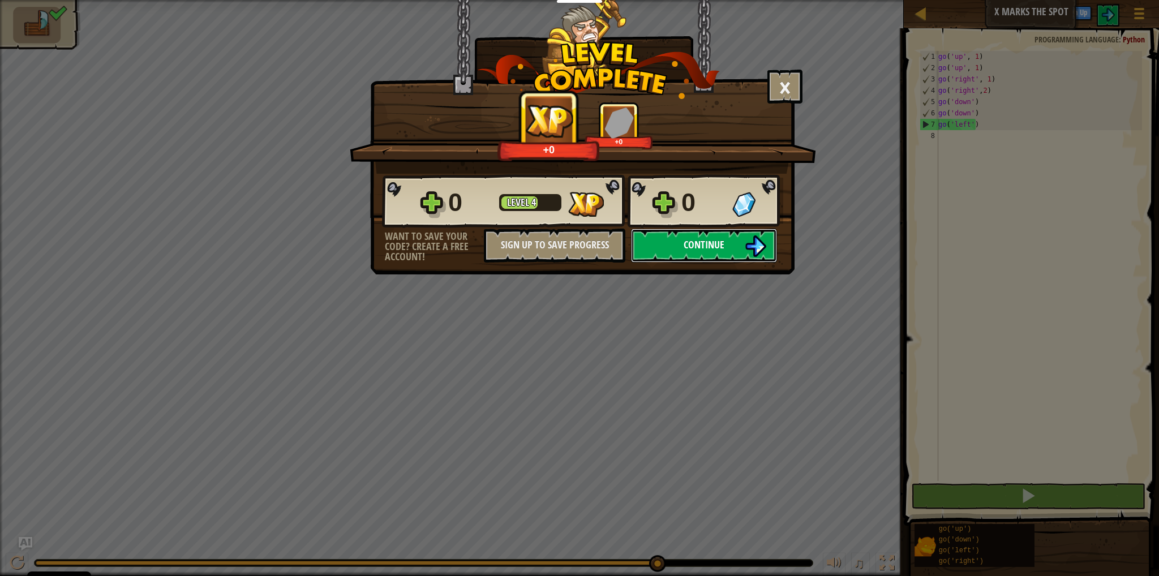
click at [704, 248] on span "Continue" at bounding box center [703, 245] width 41 height 14
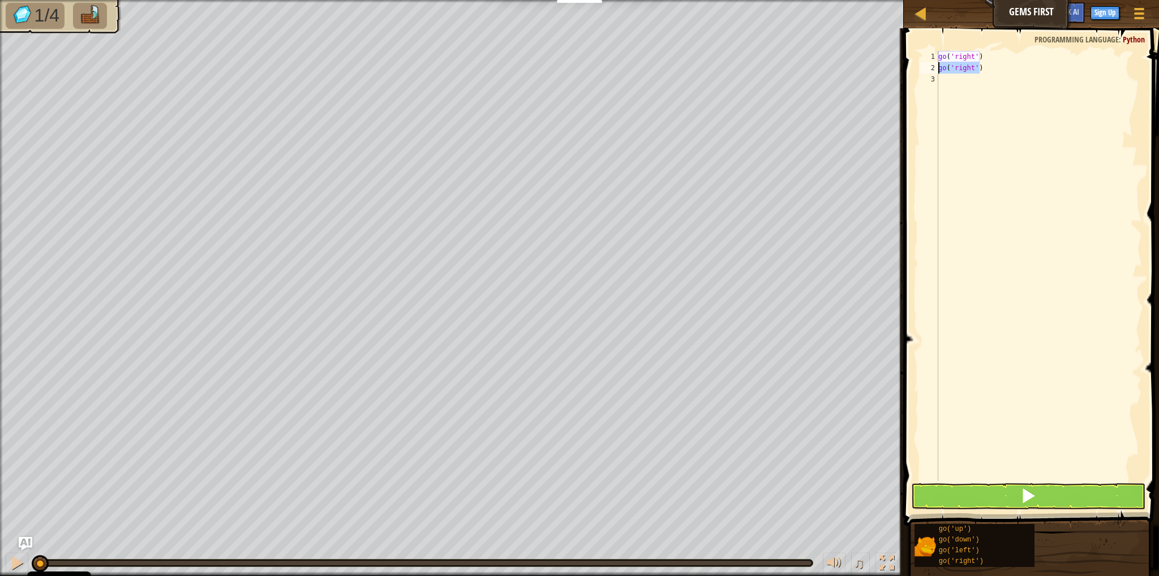
drag, startPoint x: 989, startPoint y: 66, endPoint x: 914, endPoint y: 66, distance: 74.7
click at [914, 66] on div "go('right') 1 2 3 go ( 'right' ) go ( 'right' ) ההההההההההההההההההההההההההההההה…" at bounding box center [1029, 299] width 259 height 531
click at [974, 57] on div "go ( 'right' )" at bounding box center [1039, 277] width 206 height 453
type textarea "go('right',2)"
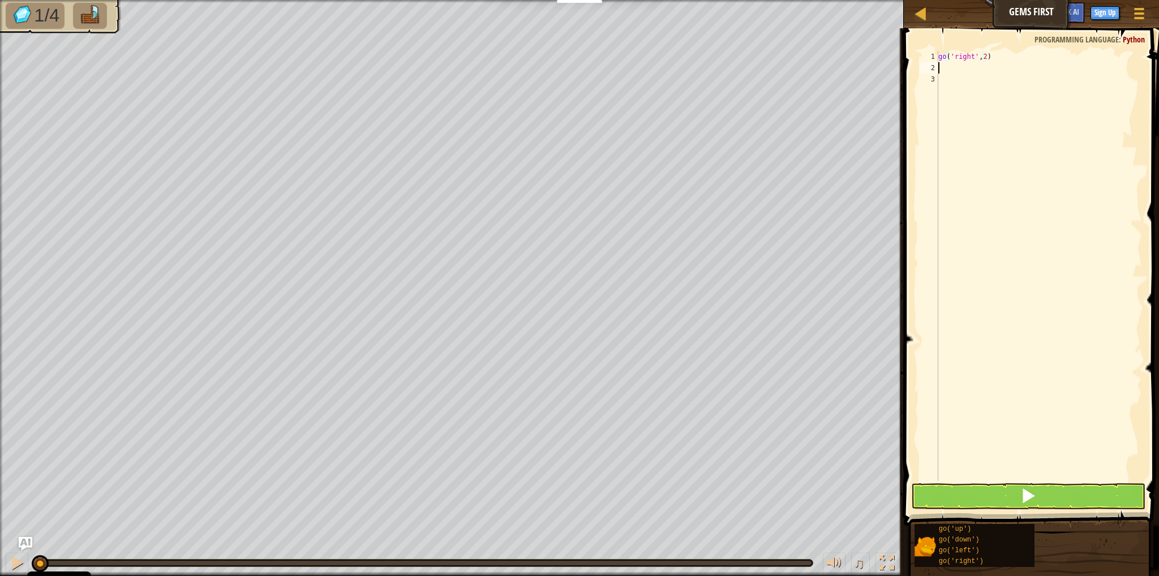
click at [1006, 67] on div "go ( 'right' , 2 )" at bounding box center [1039, 277] width 206 height 453
click at [974, 91] on div "go ( 'right' , 2 ) go ( 'up' ) go ( 'down' )" at bounding box center [1039, 277] width 206 height 453
click at [971, 89] on div "go ( 'right' , 2 ) go ( 'up' ) go ( 'down' )" at bounding box center [1039, 277] width 206 height 453
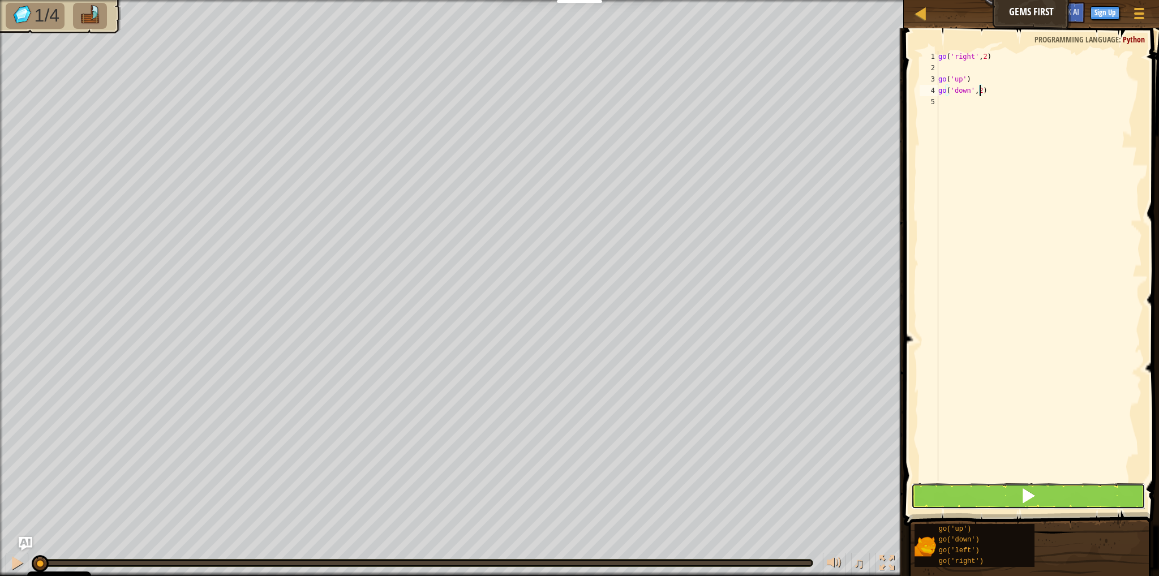
click at [1031, 499] on span at bounding box center [1028, 496] width 16 height 16
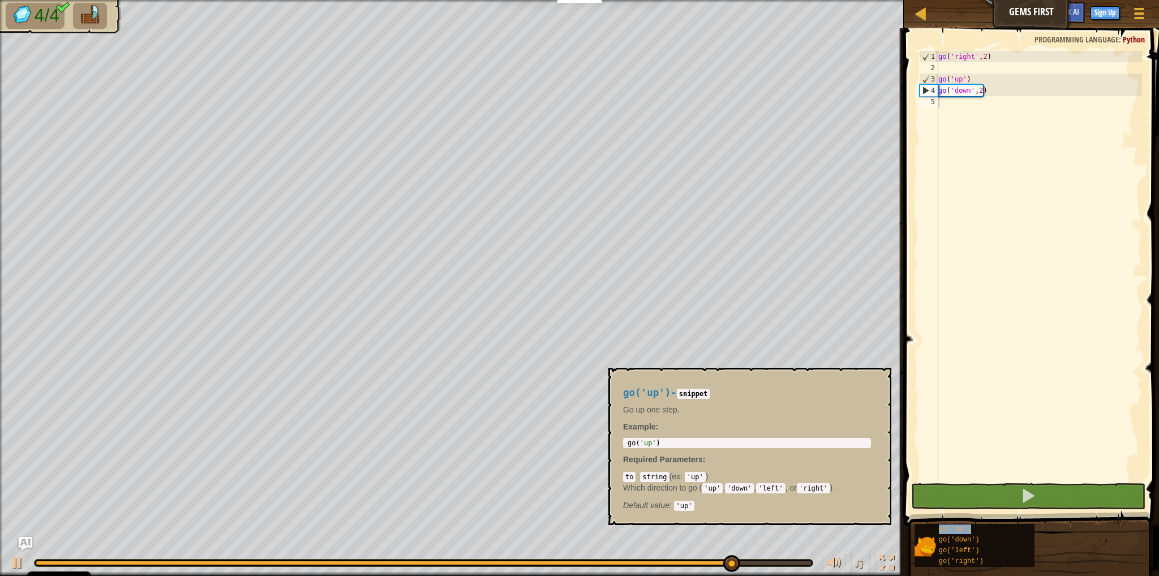
type textarea "go('up')"
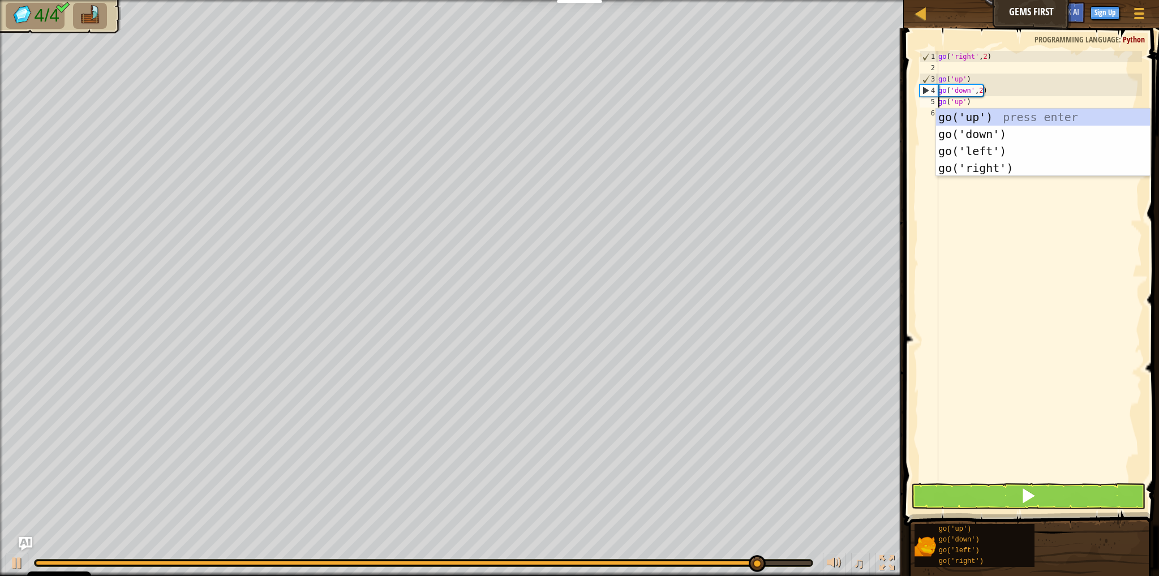
scroll to position [5, 2]
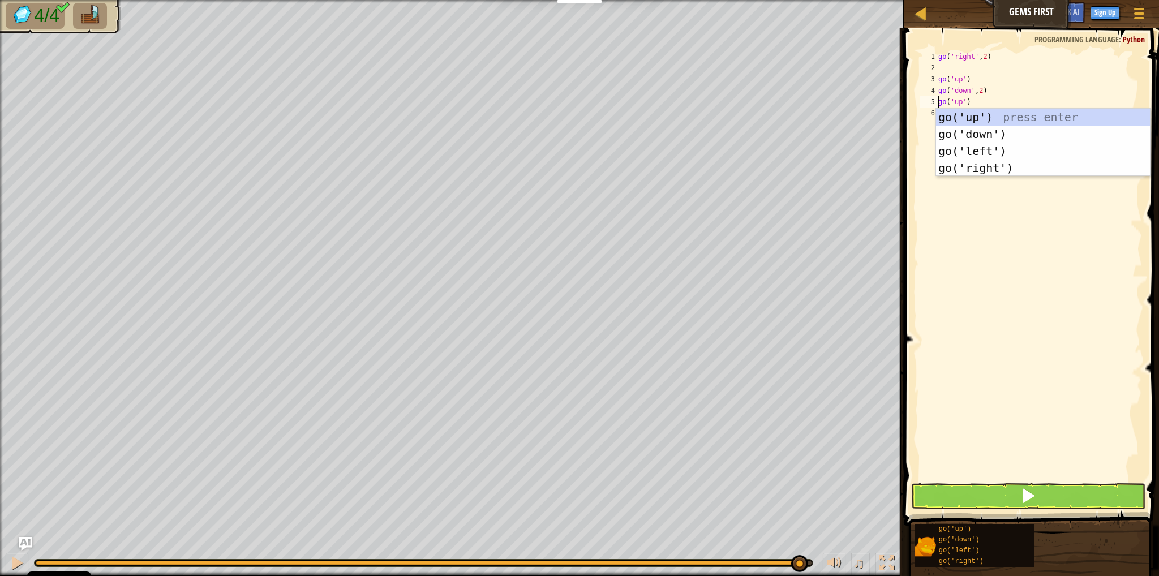
click at [1011, 217] on div "go ( 'right' , 2 ) go ( 'up' ) go ( 'down' , 2 ) go ( 'up' )" at bounding box center [1039, 277] width 206 height 453
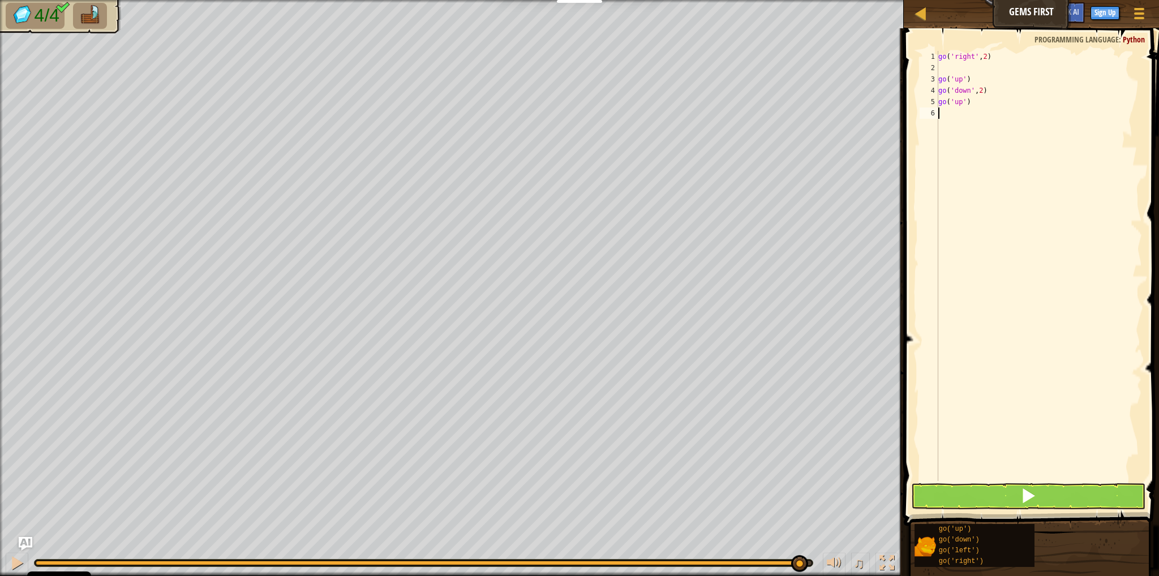
scroll to position [5, 0]
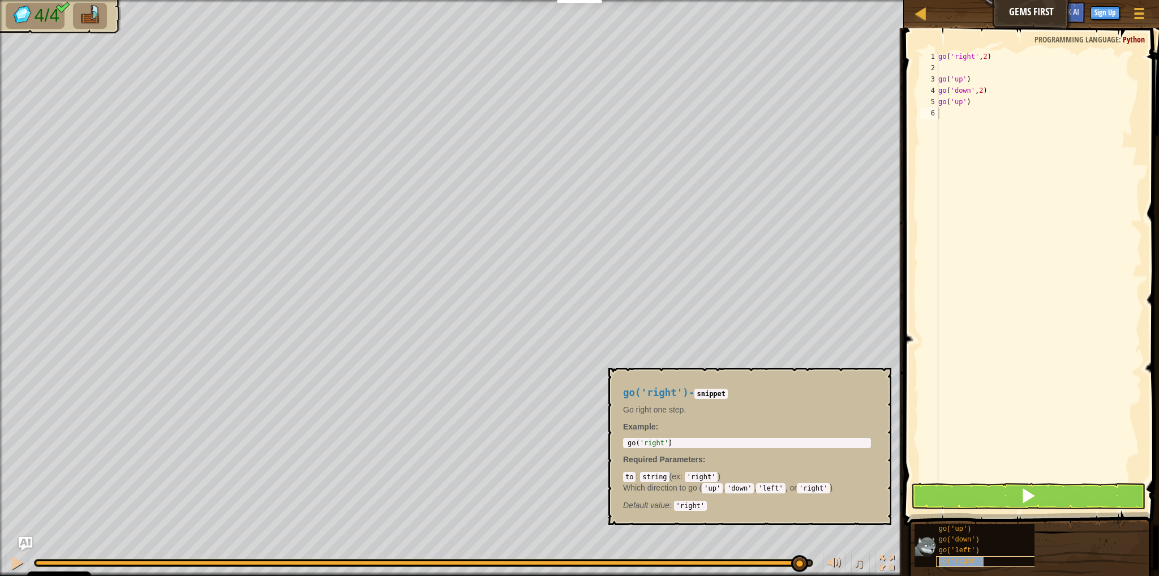
type textarea "go('right')"
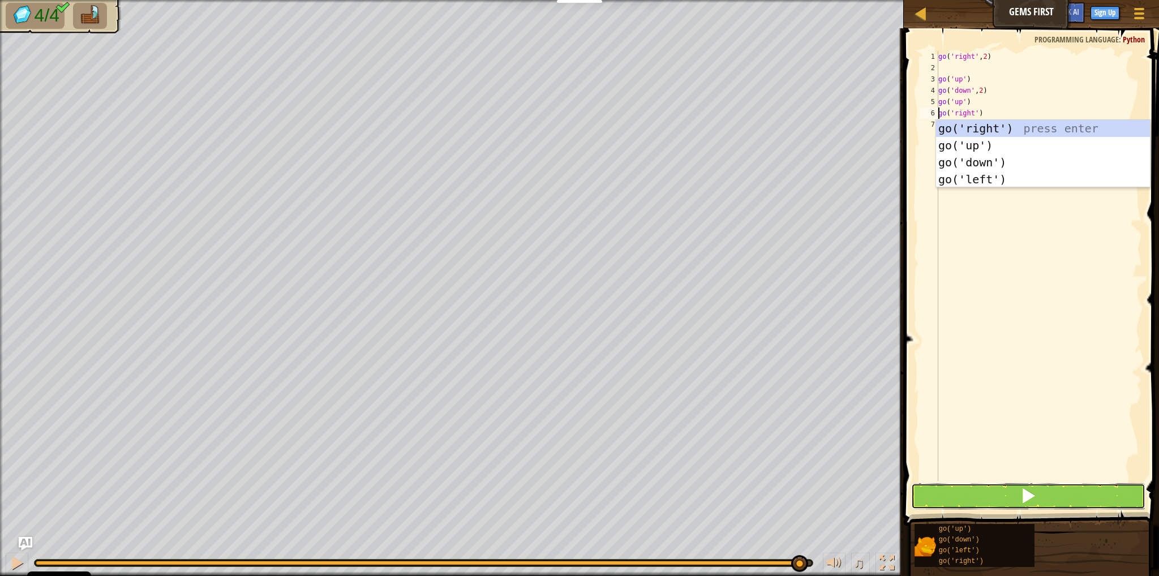
click at [1035, 500] on span at bounding box center [1028, 496] width 16 height 16
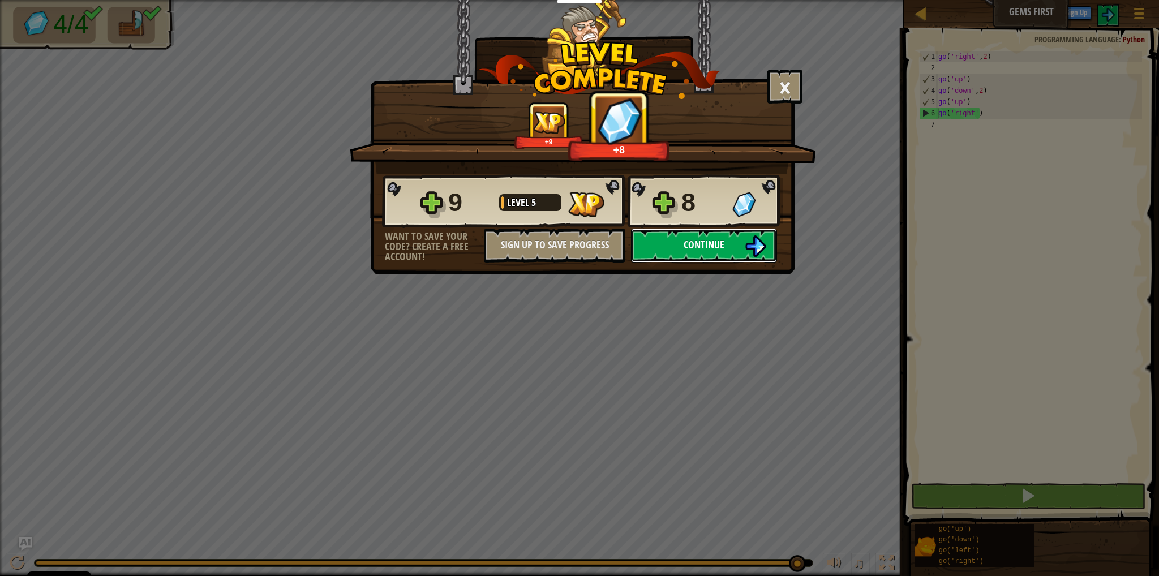
click at [695, 243] on span "Continue" at bounding box center [703, 245] width 41 height 14
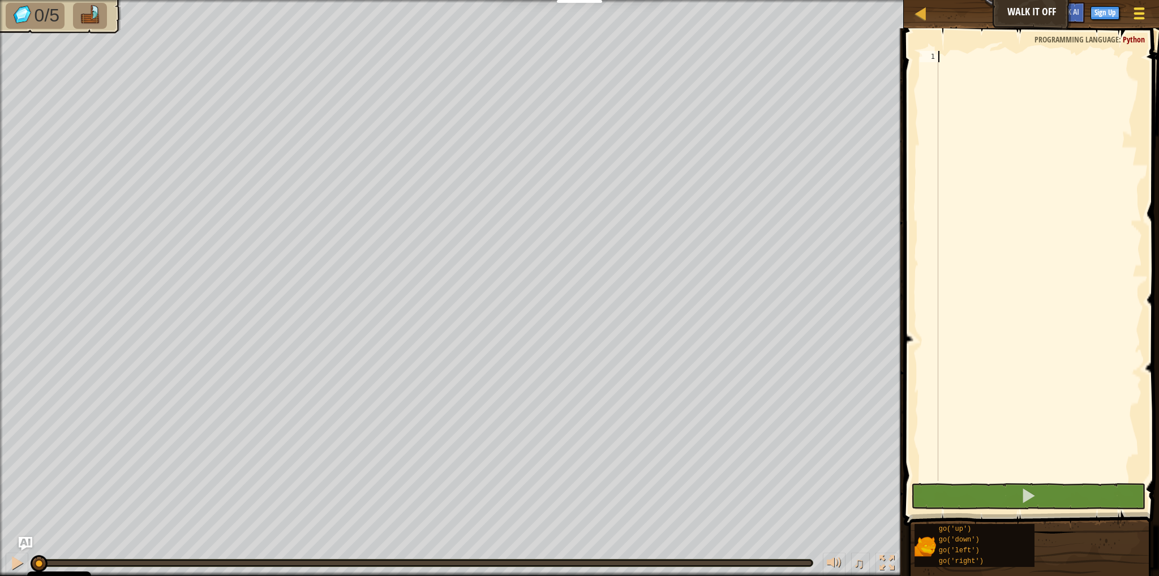
click at [1142, 12] on span at bounding box center [1139, 13] width 11 height 2
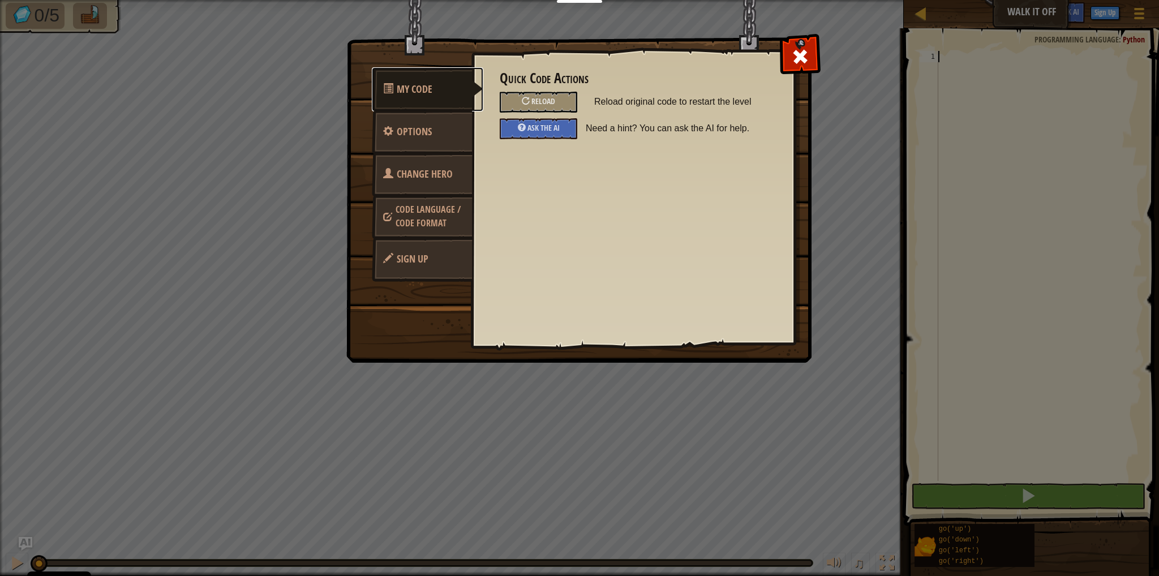
click at [401, 80] on link "My Code" at bounding box center [427, 89] width 111 height 44
click at [797, 62] on span at bounding box center [800, 57] width 18 height 18
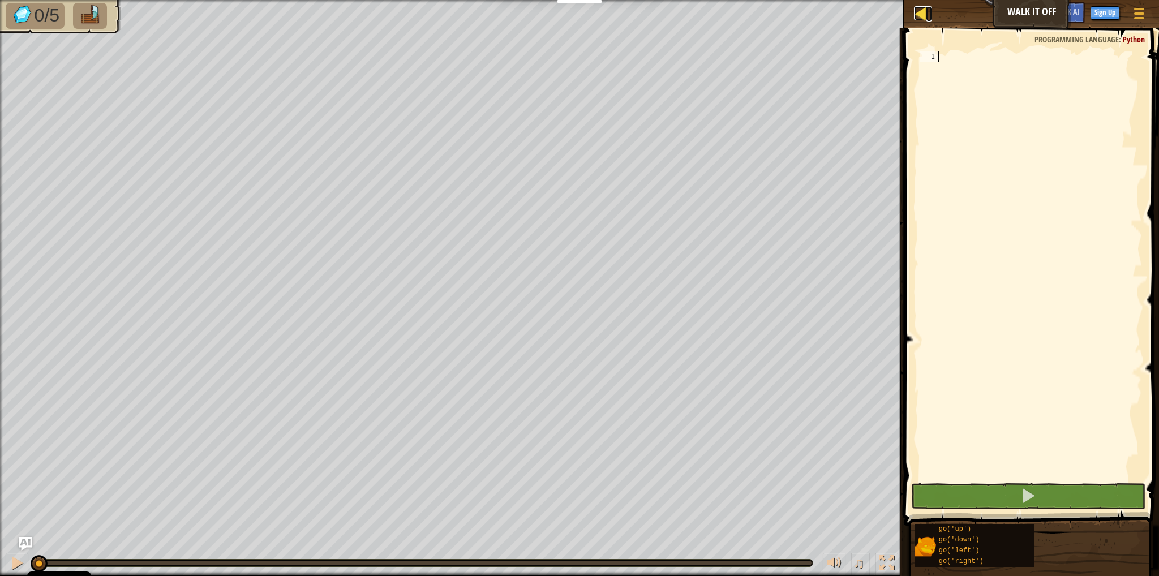
click at [923, 15] on div at bounding box center [921, 13] width 14 height 14
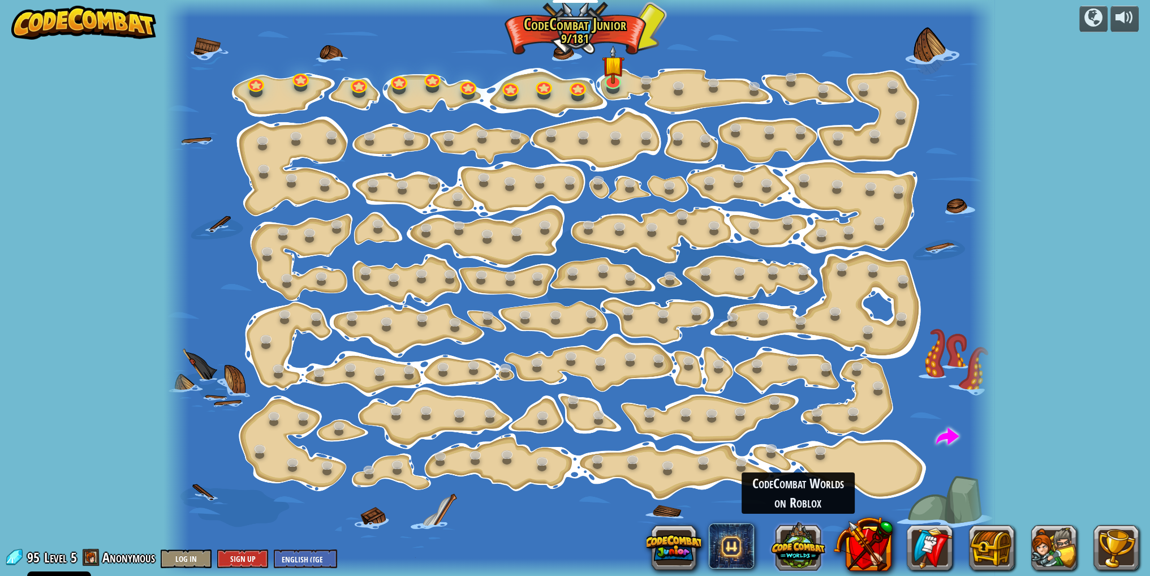
click at [801, 544] on button at bounding box center [798, 545] width 54 height 54
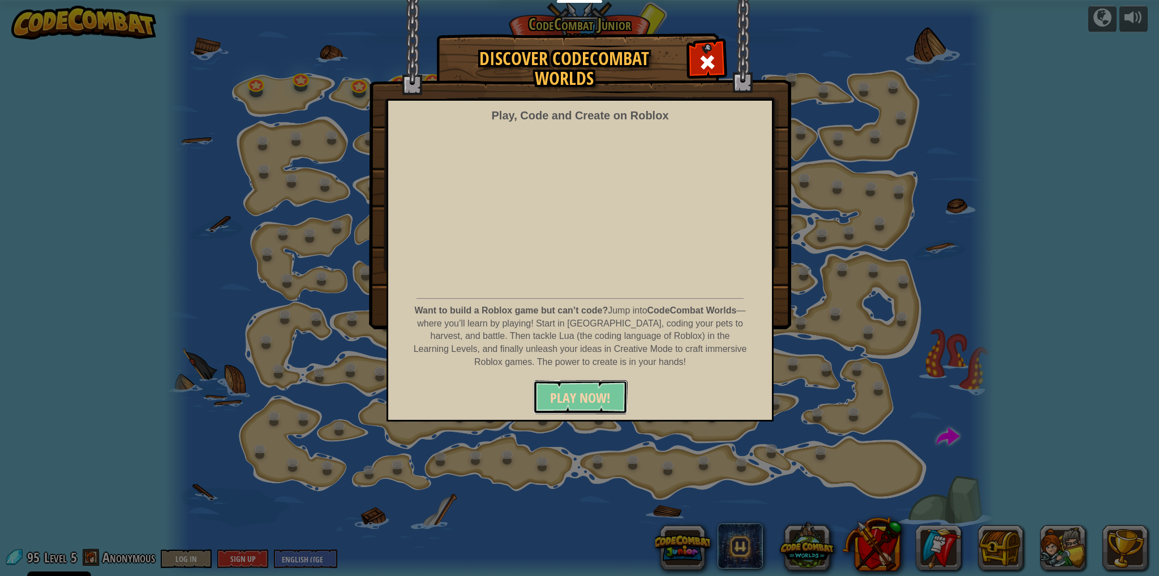
click at [602, 389] on span "PLAY NOW!" at bounding box center [580, 398] width 61 height 18
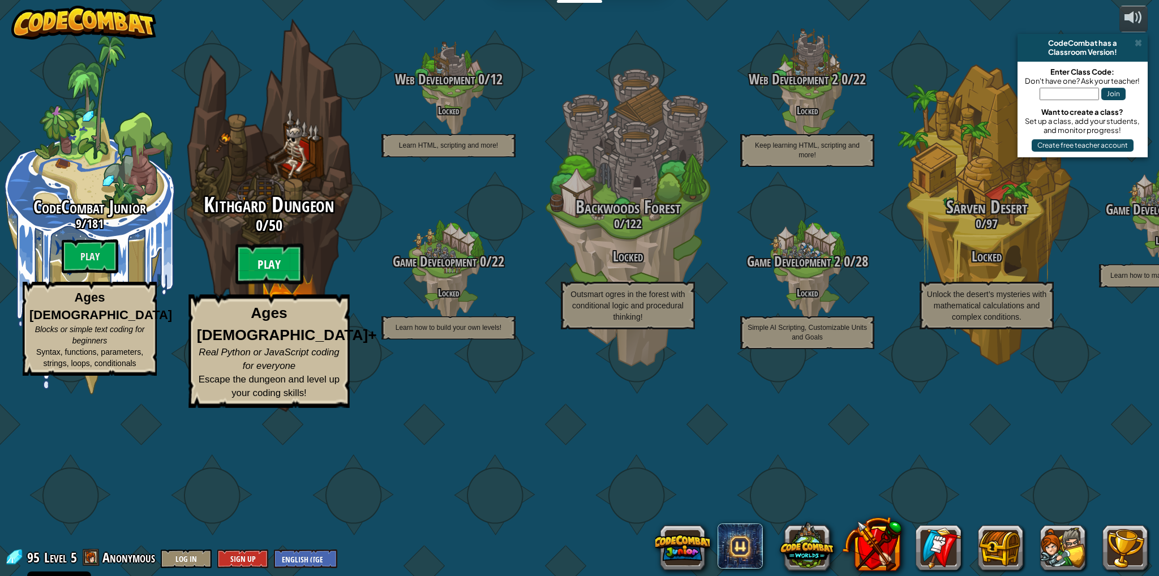
click at [284, 285] on btn "Play" at bounding box center [269, 264] width 68 height 41
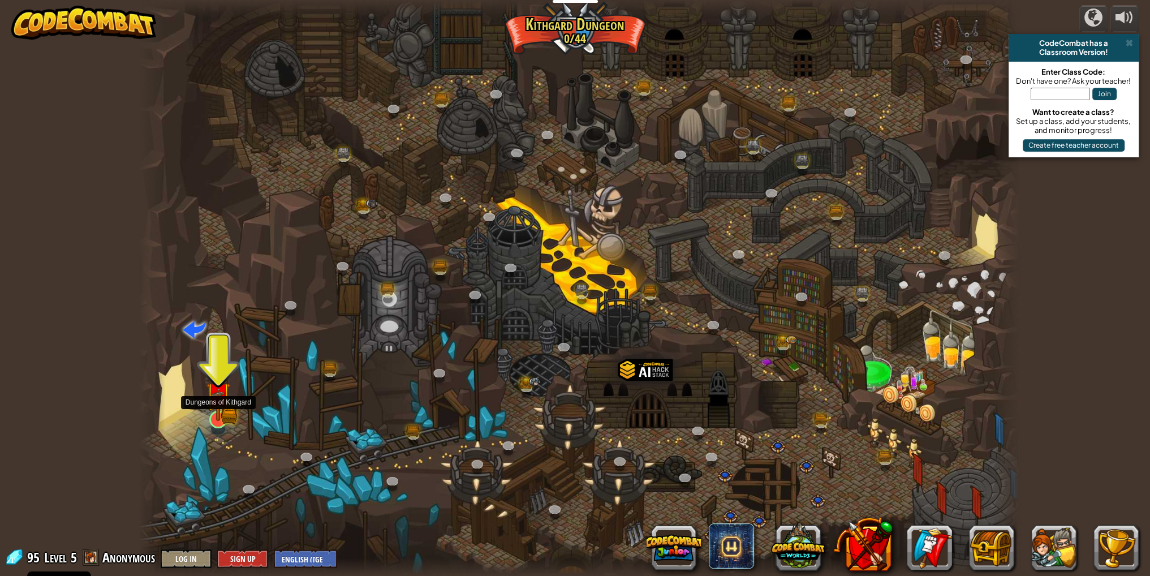
click at [218, 402] on img at bounding box center [218, 395] width 14 height 14
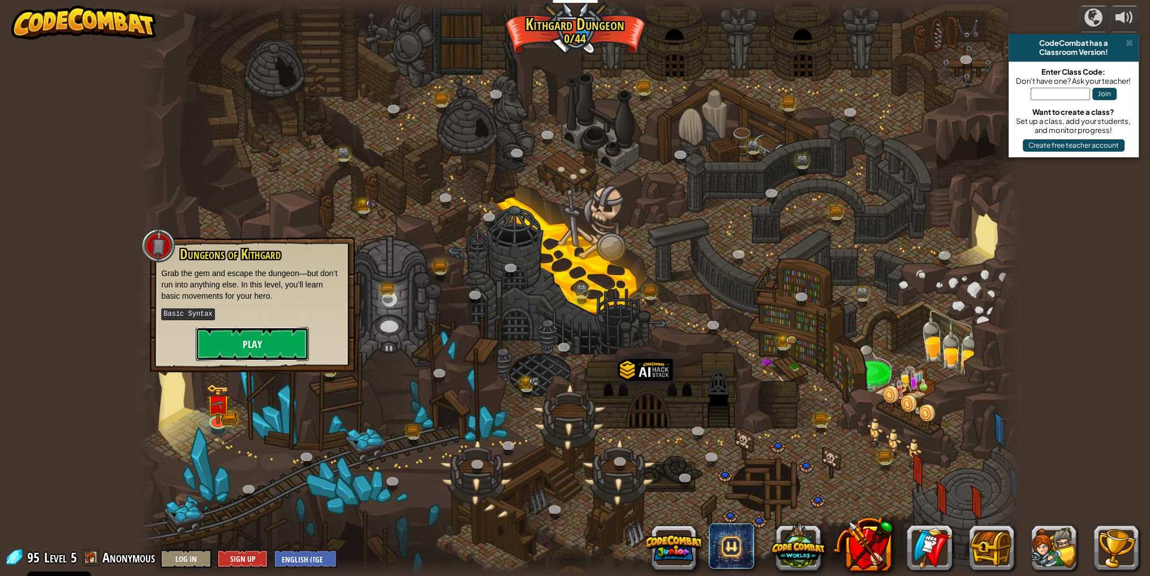
click at [257, 333] on button "Play" at bounding box center [252, 344] width 113 height 34
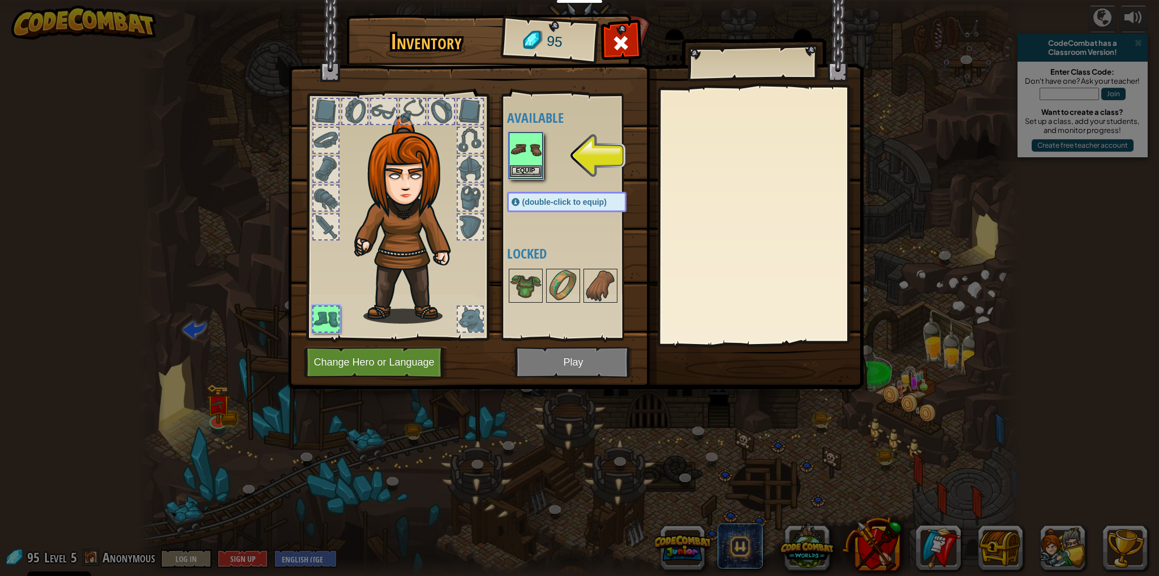
click at [519, 140] on img at bounding box center [526, 150] width 32 height 32
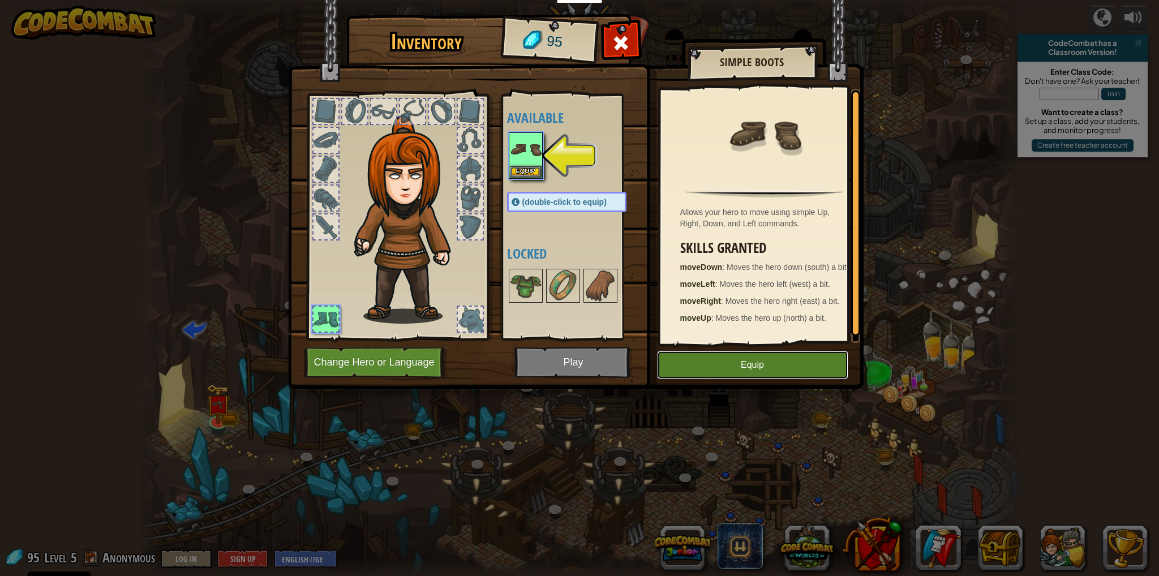
click at [745, 362] on button "Equip" at bounding box center [752, 365] width 191 height 28
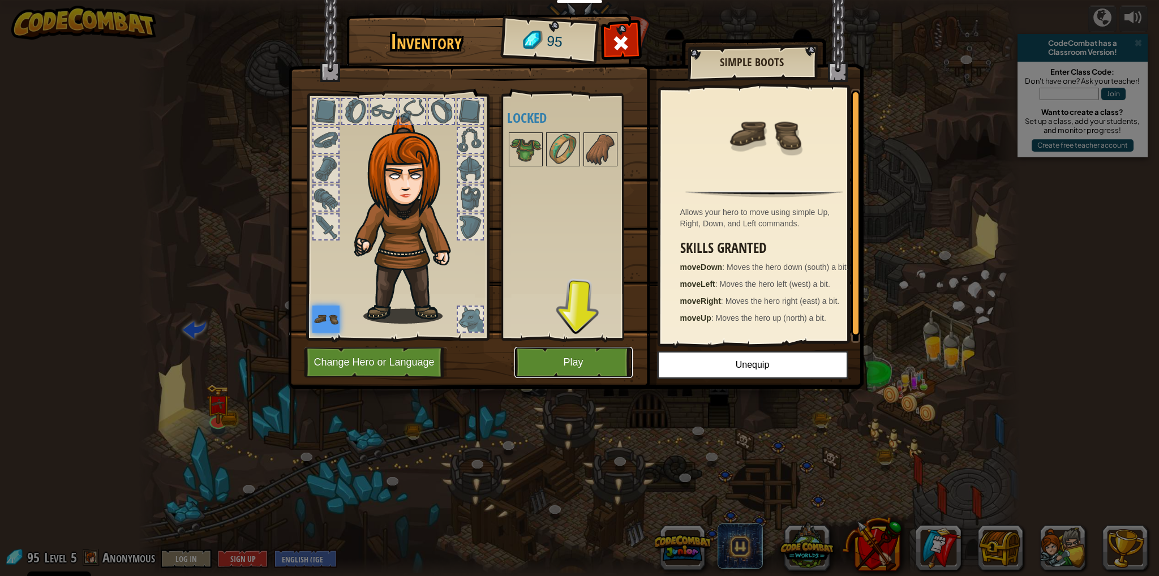
click at [581, 359] on button "Play" at bounding box center [573, 362] width 118 height 31
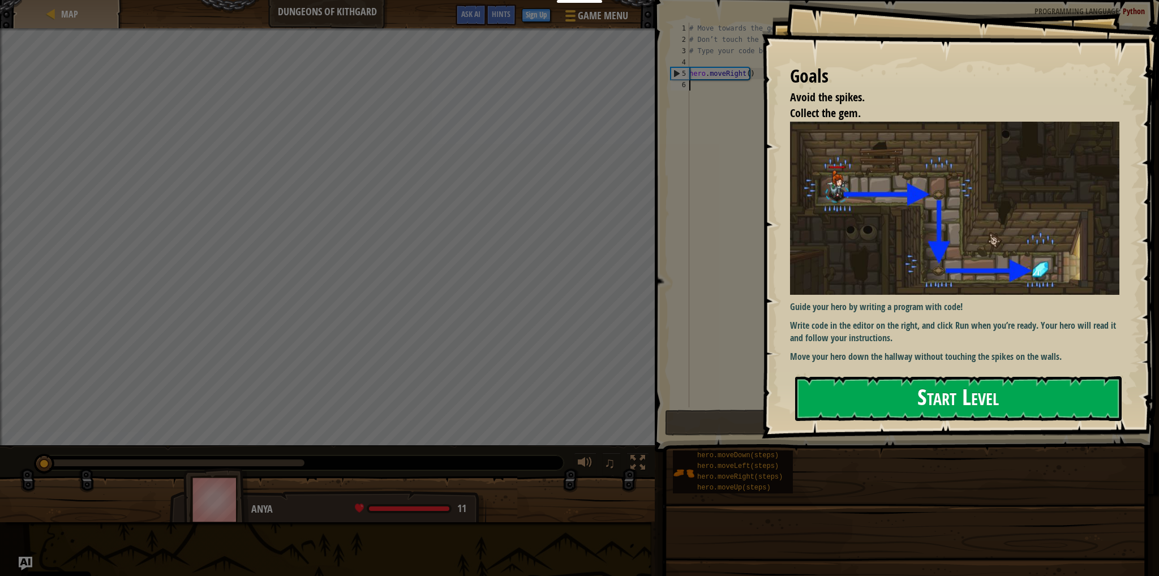
click at [936, 395] on button "Start Level" at bounding box center [958, 398] width 326 height 45
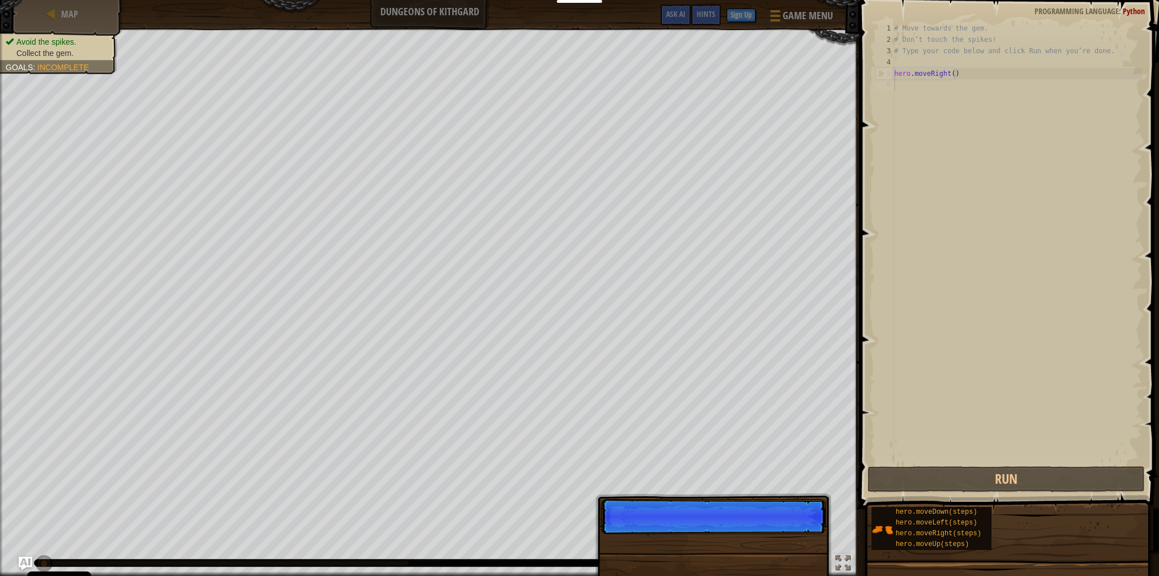
scroll to position [5, 0]
